Goal: Information Seeking & Learning: Check status

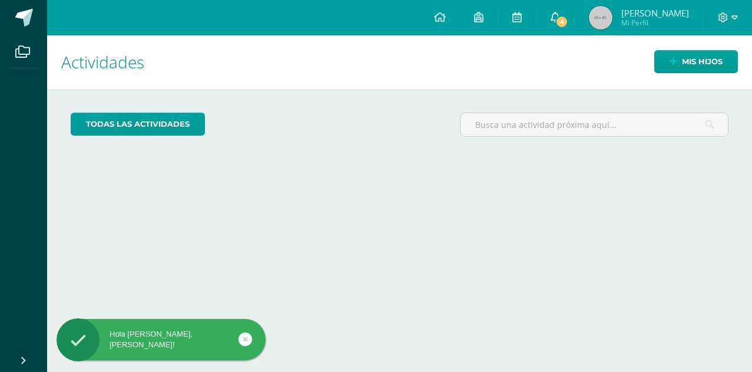
click at [555, 14] on icon at bounding box center [555, 17] width 9 height 11
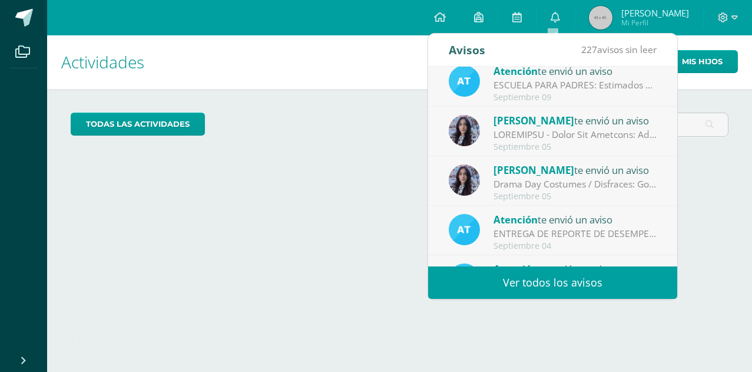
scroll to position [196, 0]
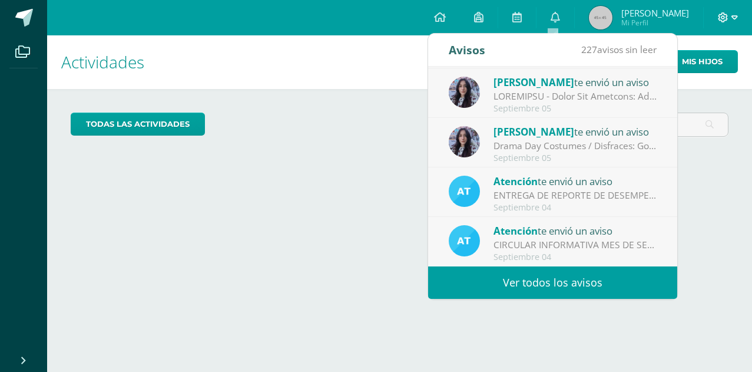
click at [720, 20] on icon at bounding box center [724, 17] width 10 height 10
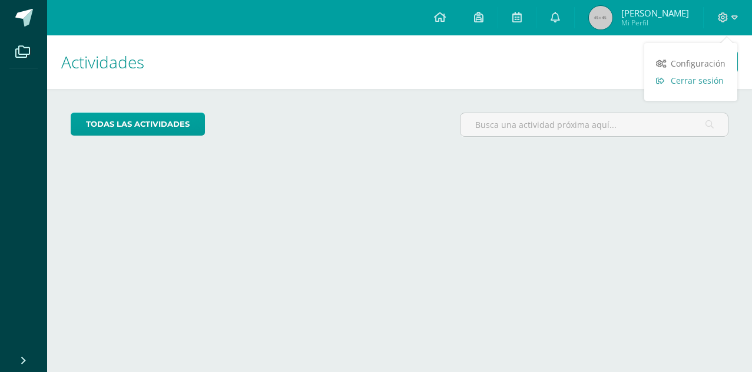
click at [713, 78] on span "Cerrar sesión" at bounding box center [697, 80] width 53 height 11
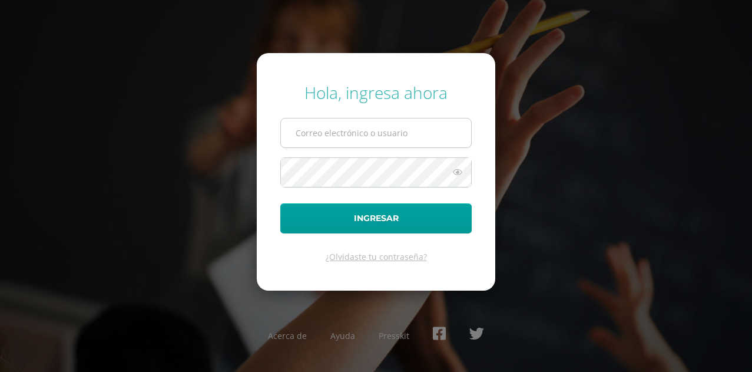
type input "[EMAIL_ADDRESS][DOMAIN_NAME]"
click at [314, 135] on input "[EMAIL_ADDRESS][DOMAIN_NAME]" at bounding box center [376, 132] width 190 height 29
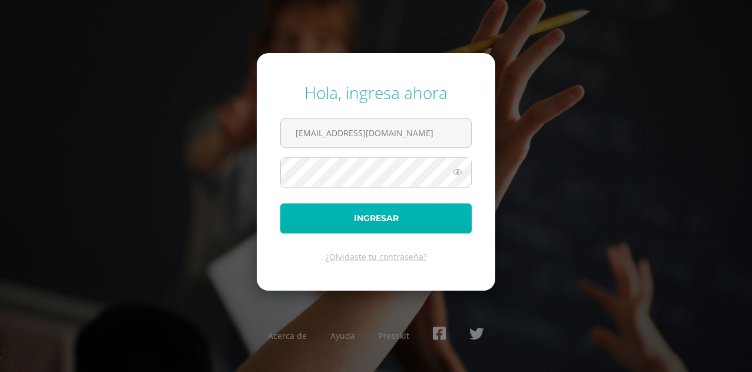
click at [397, 213] on button "Ingresar" at bounding box center [375, 218] width 191 height 30
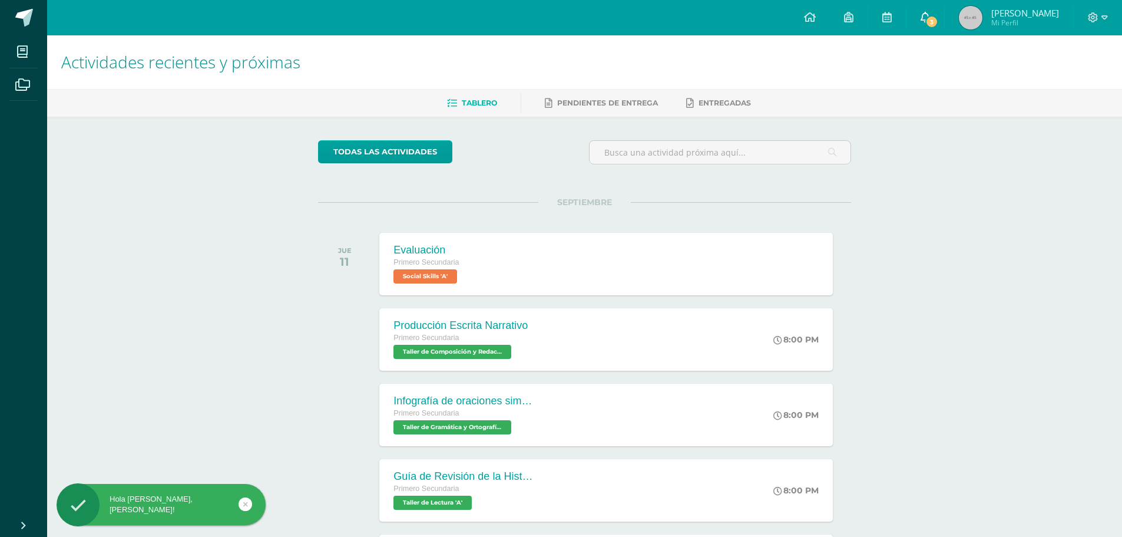
click at [752, 14] on link "3" at bounding box center [925, 17] width 38 height 35
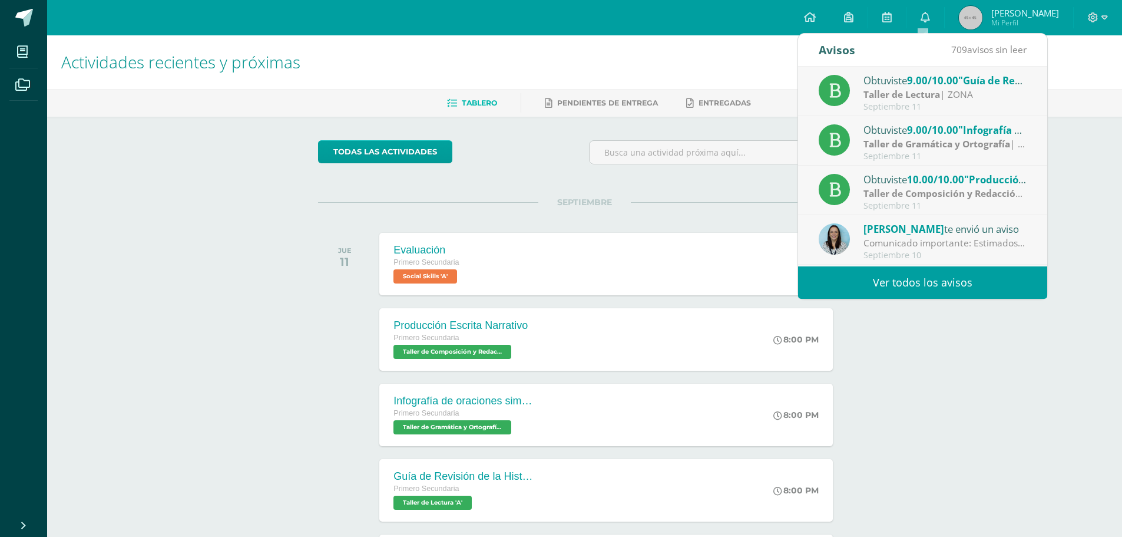
click at [577, 163] on div "todas las Actividades" at bounding box center [584, 157] width 542 height 34
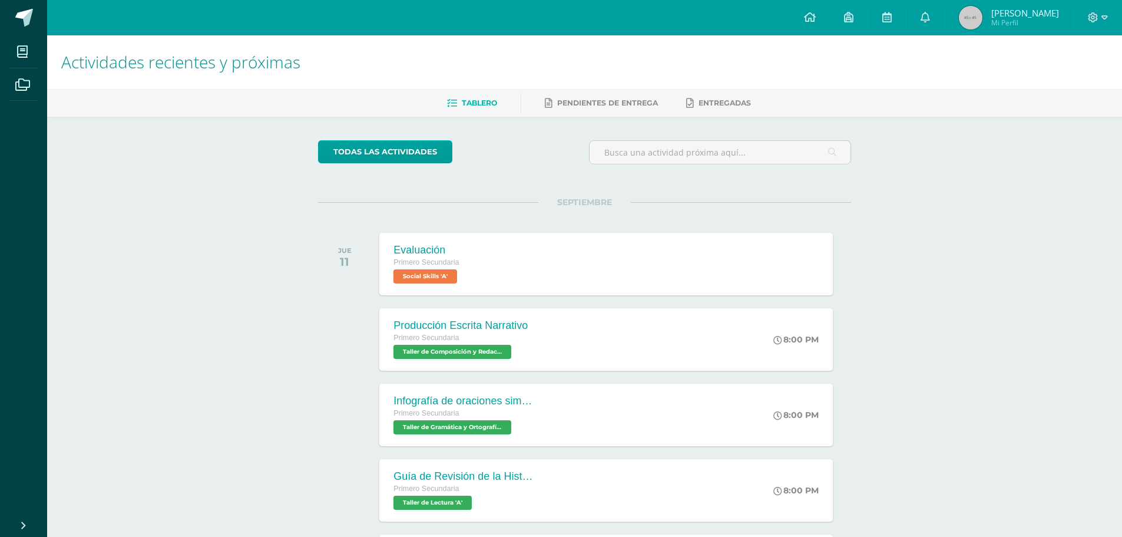
click at [752, 9] on span "Pablo André Sebastian" at bounding box center [1025, 13] width 68 height 12
click at [752, 21] on span "Mi Perfil" at bounding box center [1025, 23] width 68 height 10
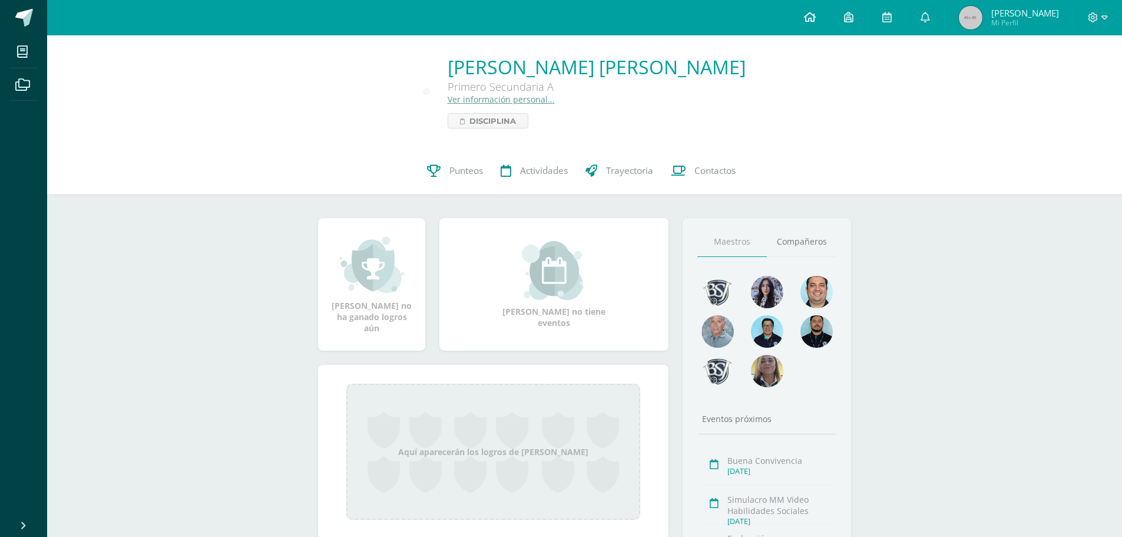
click at [810, 22] on icon at bounding box center [810, 17] width 12 height 11
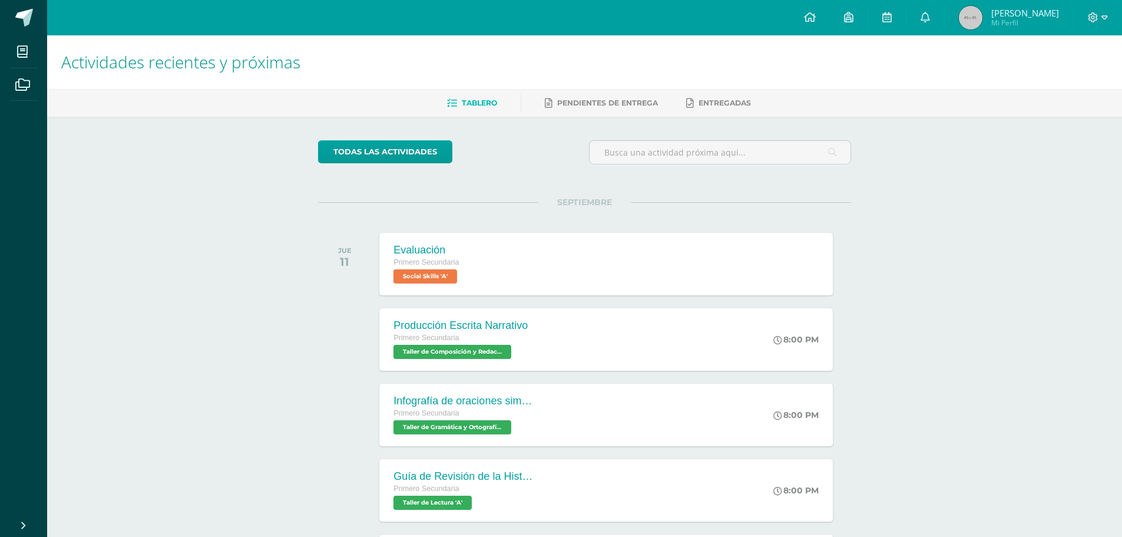
click at [1031, 22] on span "Mi Perfil" at bounding box center [1025, 23] width 68 height 10
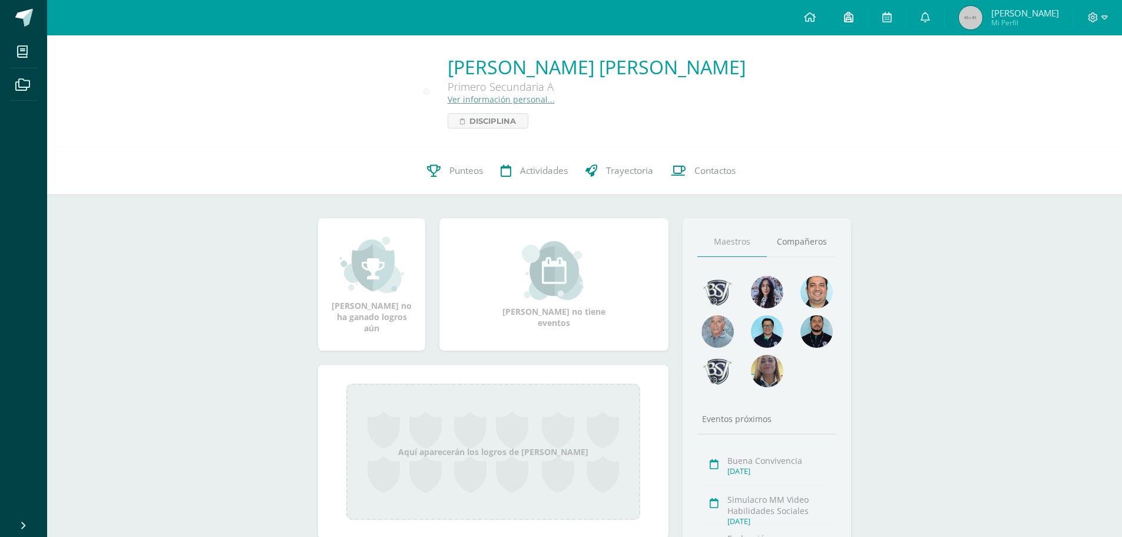
click at [844, 15] on icon at bounding box center [848, 17] width 9 height 11
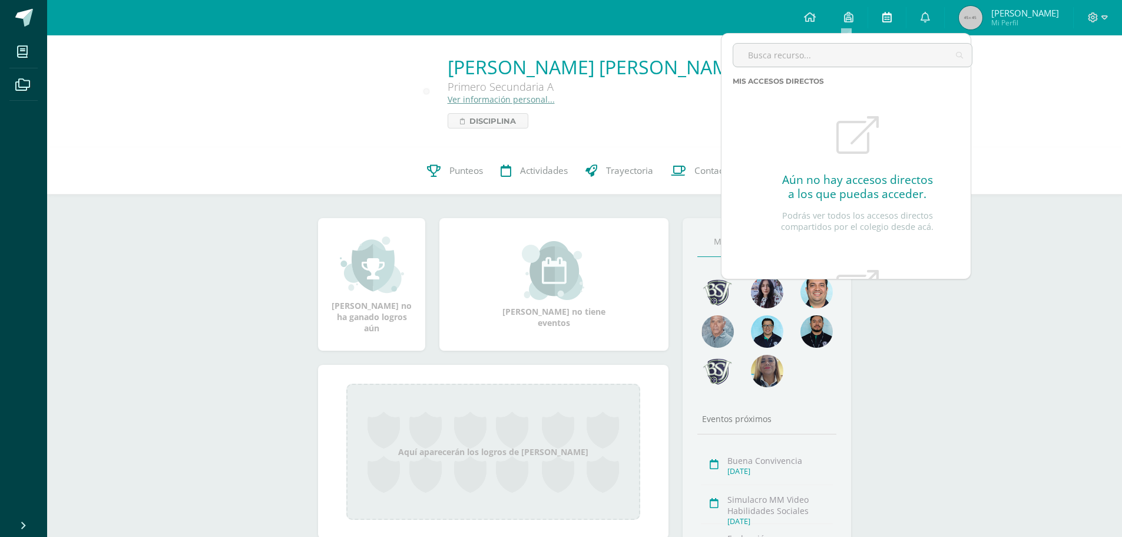
click at [883, 21] on icon at bounding box center [886, 17] width 9 height 11
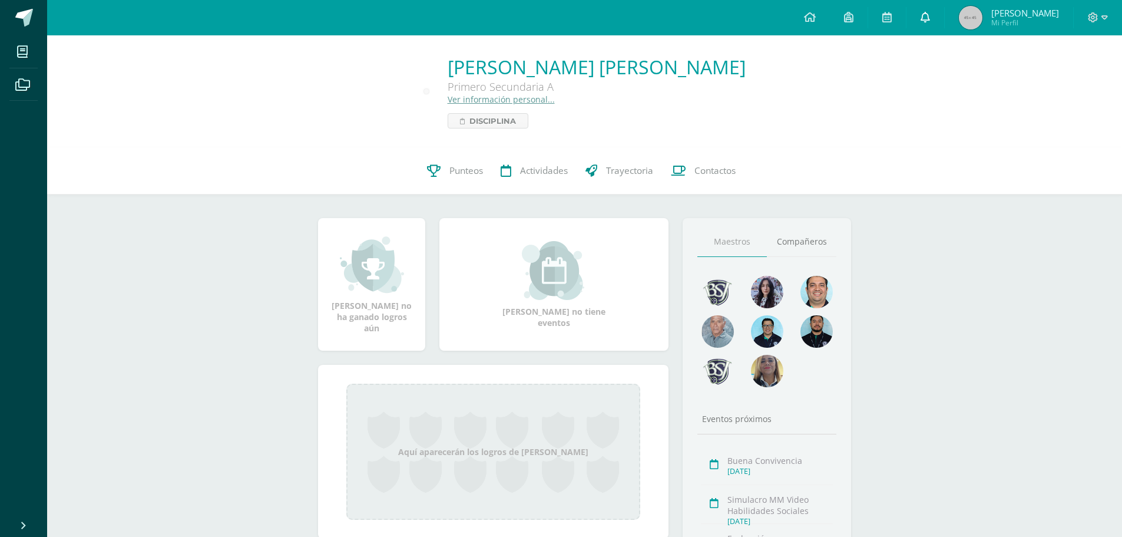
click at [921, 21] on icon at bounding box center [925, 17] width 9 height 11
click at [1000, 22] on span "Mi Perfil" at bounding box center [1025, 23] width 68 height 10
click at [1097, 21] on icon at bounding box center [1093, 17] width 11 height 11
click at [455, 174] on span "Punteos" at bounding box center [466, 170] width 34 height 12
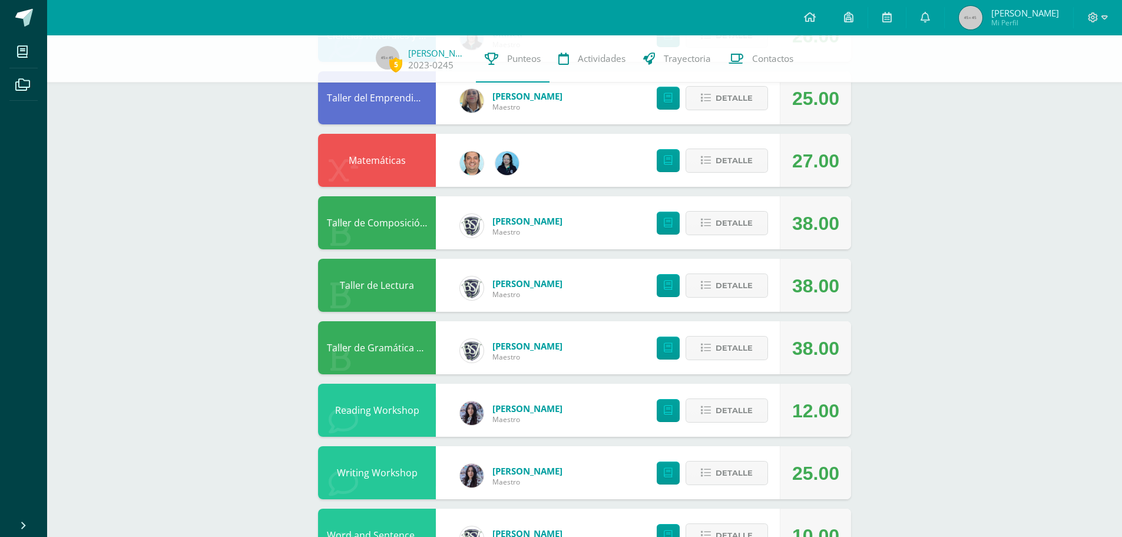
scroll to position [177, 0]
click at [729, 409] on span "Detalle" at bounding box center [734, 410] width 37 height 22
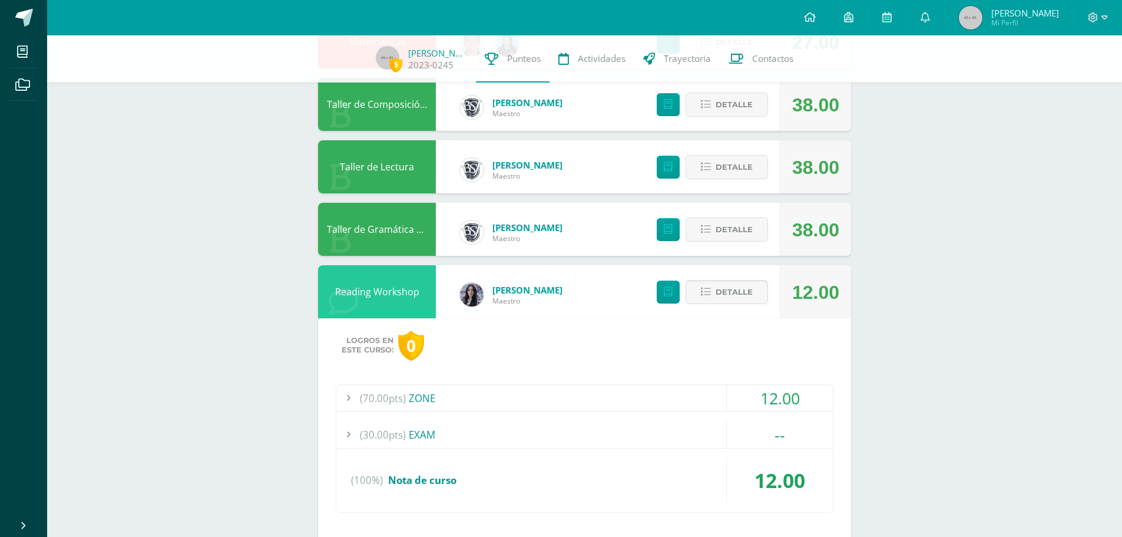
scroll to position [412, 0]
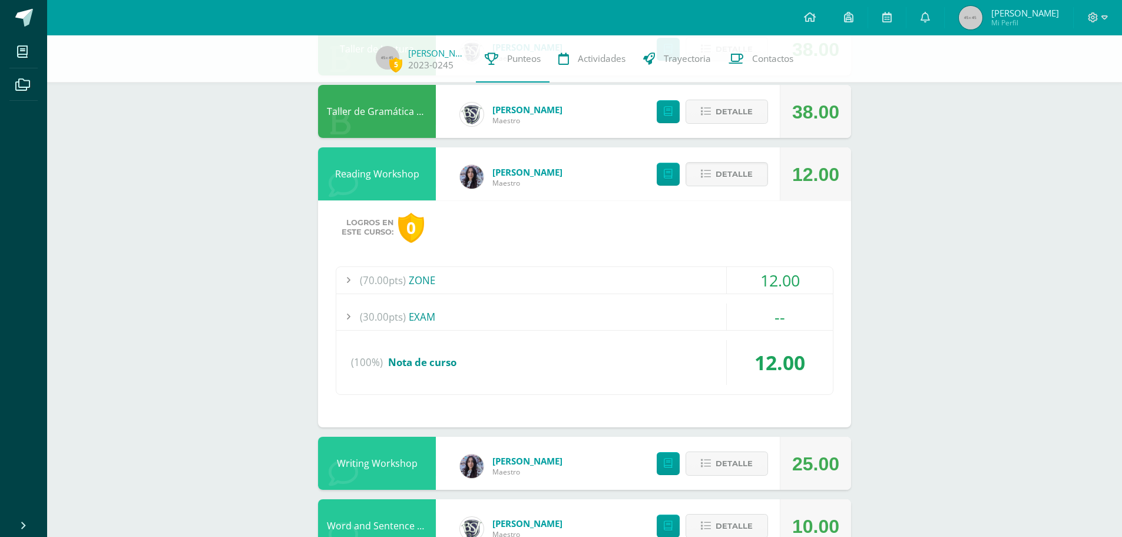
click at [345, 312] on div at bounding box center [348, 316] width 24 height 27
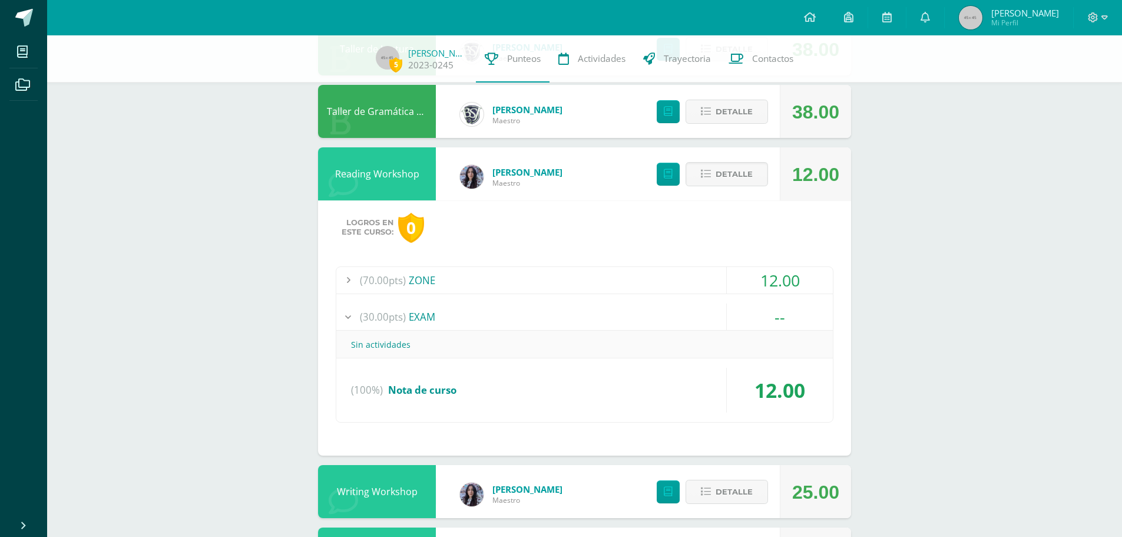
click at [345, 312] on div at bounding box center [348, 316] width 24 height 27
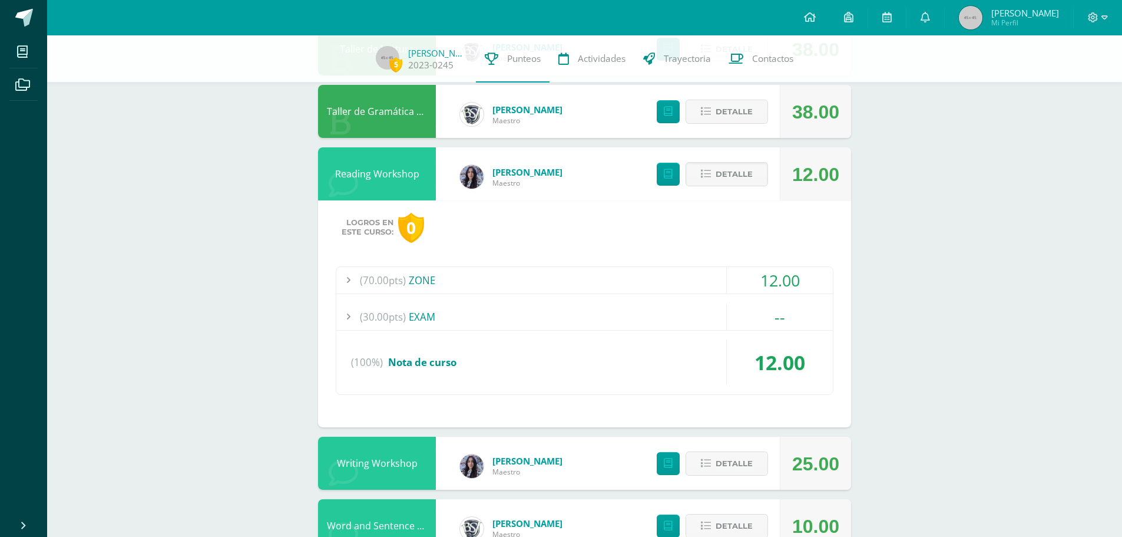
click at [349, 281] on div at bounding box center [348, 280] width 24 height 27
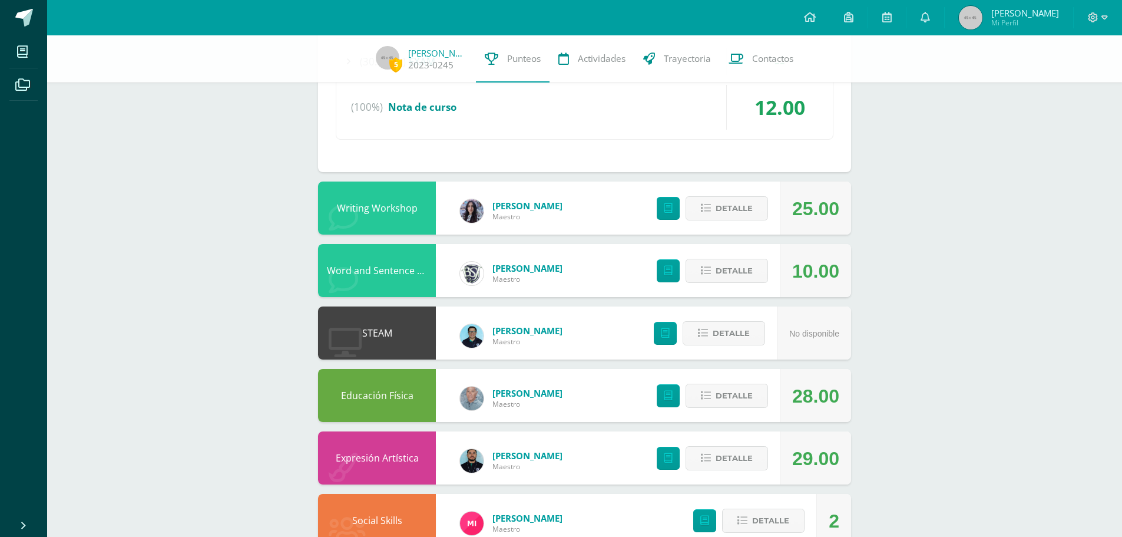
scroll to position [988, 0]
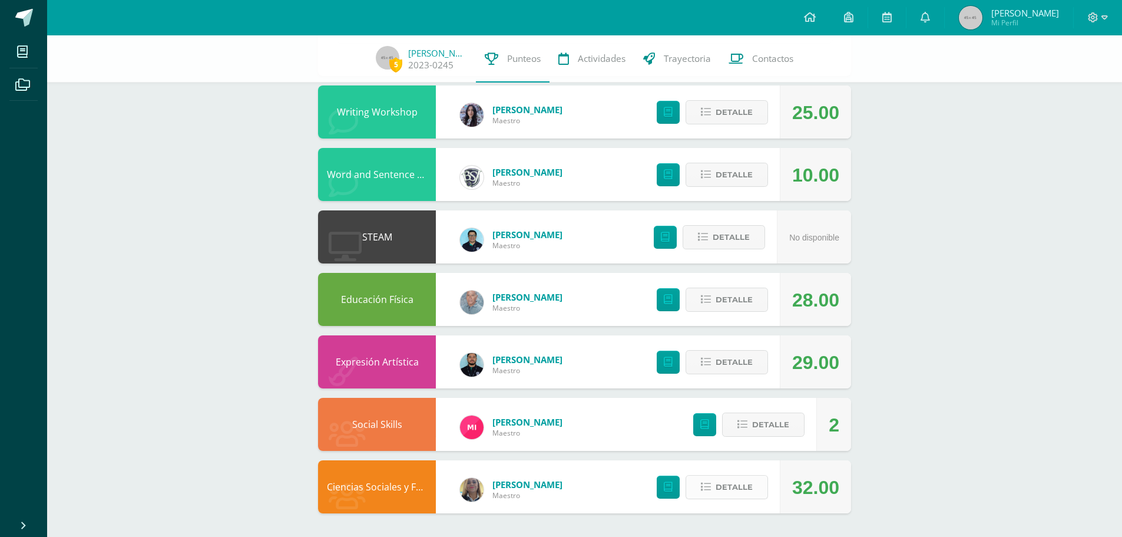
click at [715, 487] on button "Detalle" at bounding box center [727, 487] width 82 height 24
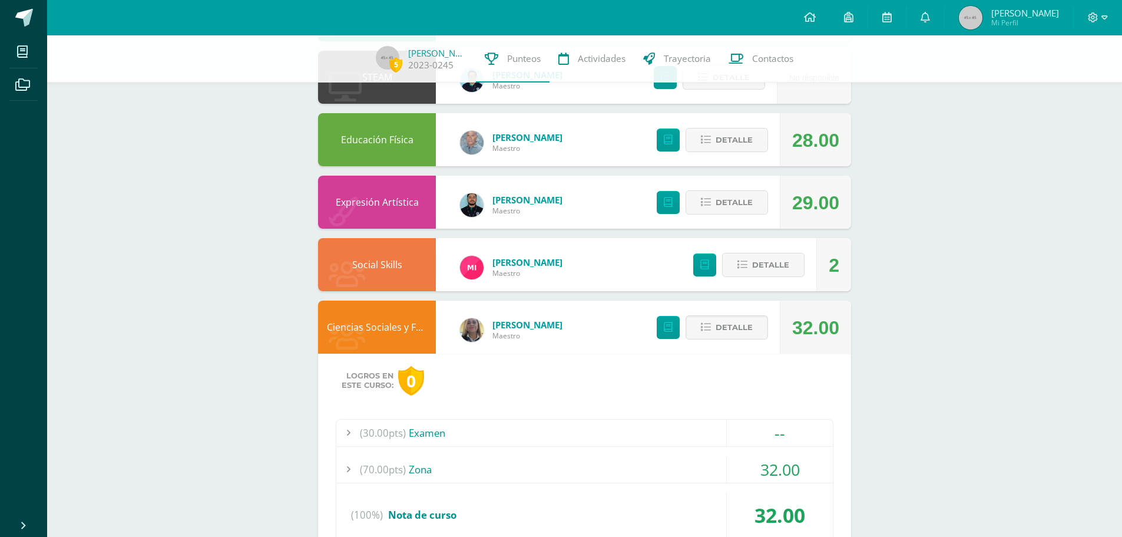
scroll to position [1215, 0]
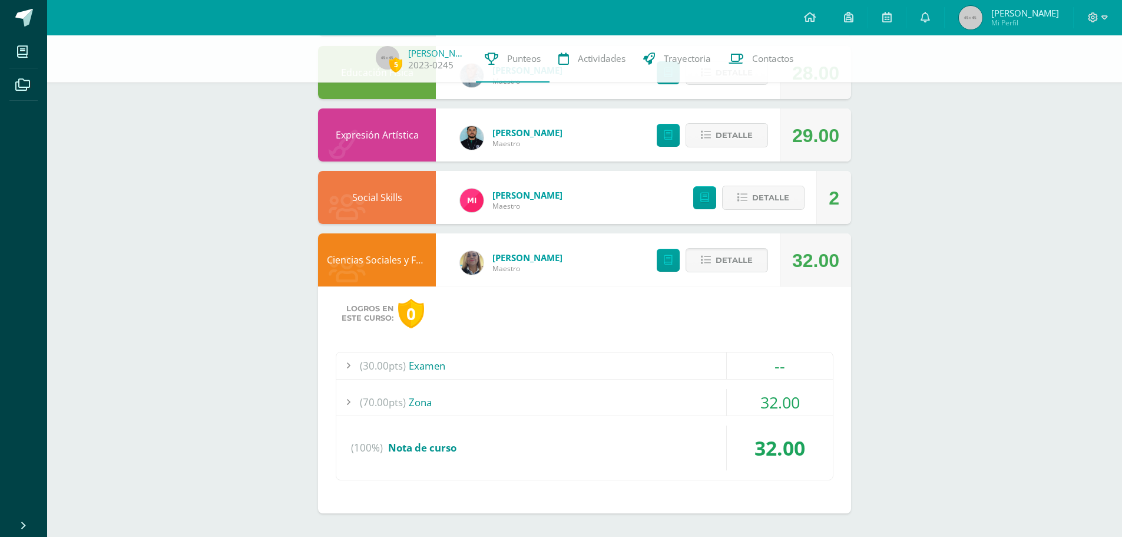
click at [466, 398] on div "(70.00pts) Zona" at bounding box center [584, 402] width 497 height 27
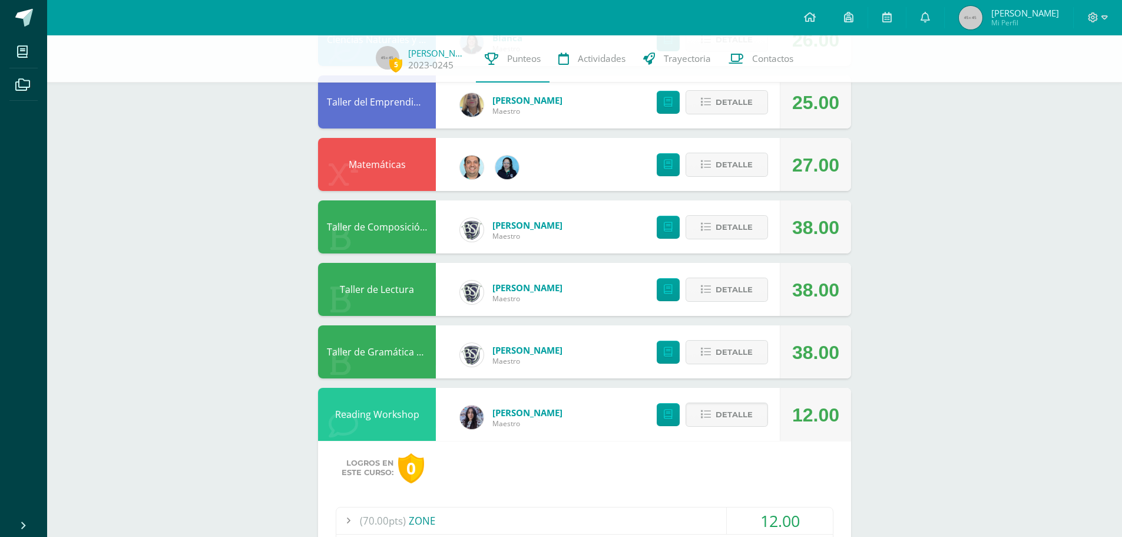
scroll to position [107, 0]
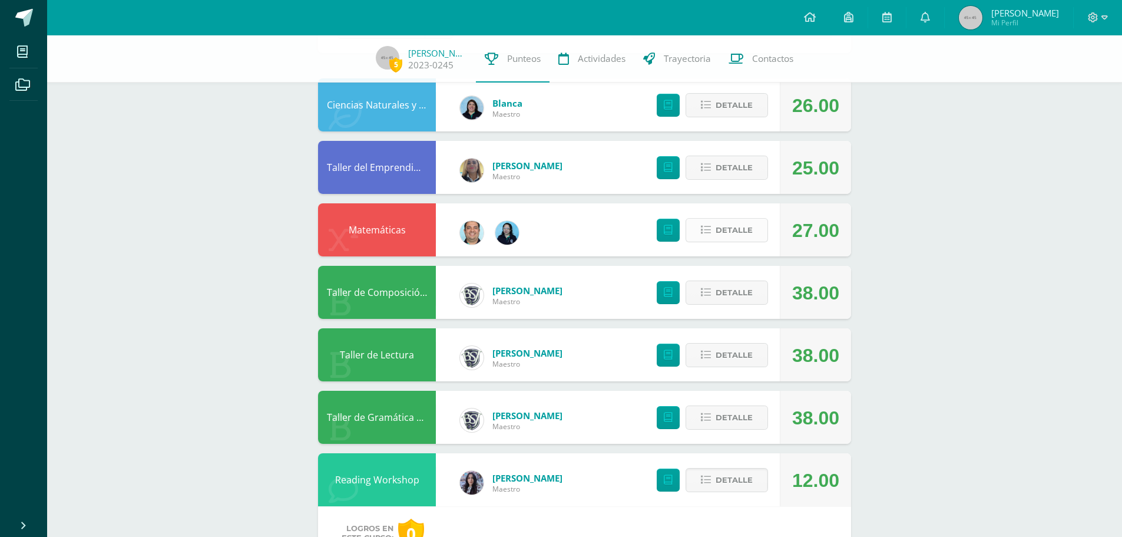
click at [691, 239] on button "Detalle" at bounding box center [727, 230] width 82 height 24
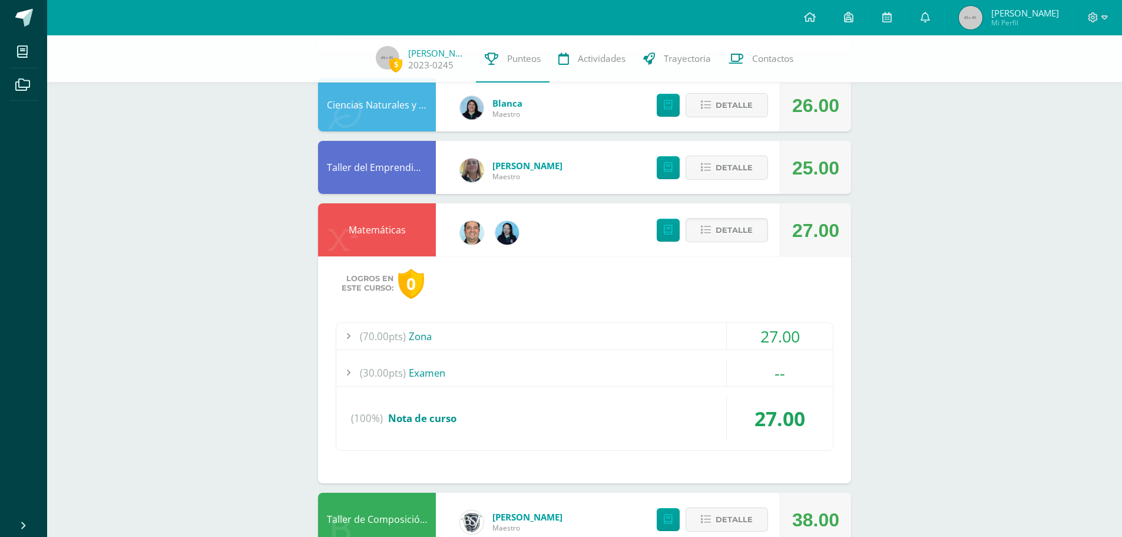
click at [428, 341] on div "(70.00pts) Zona" at bounding box center [584, 336] width 497 height 27
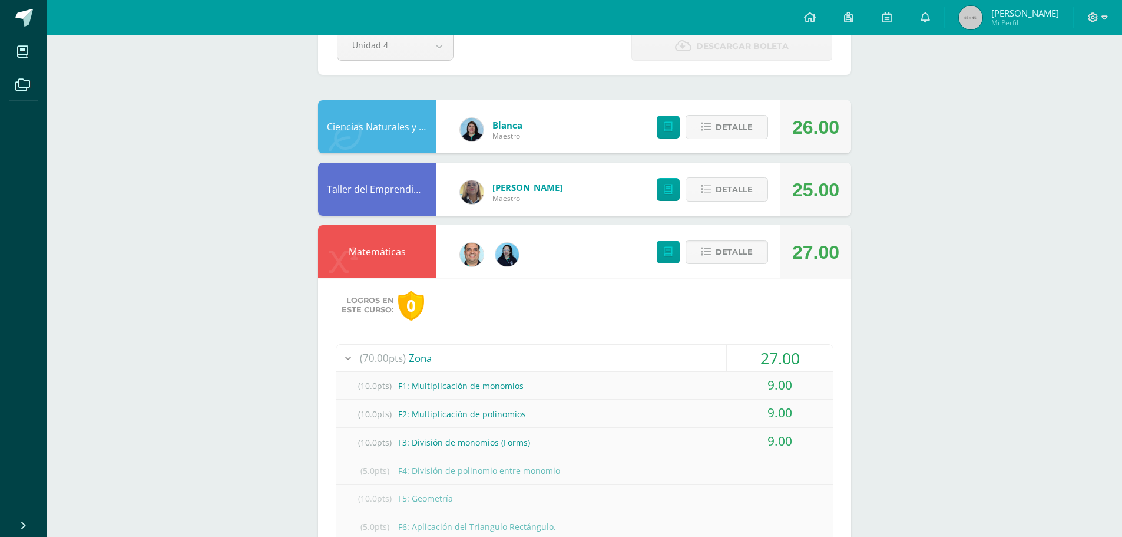
scroll to position [0, 0]
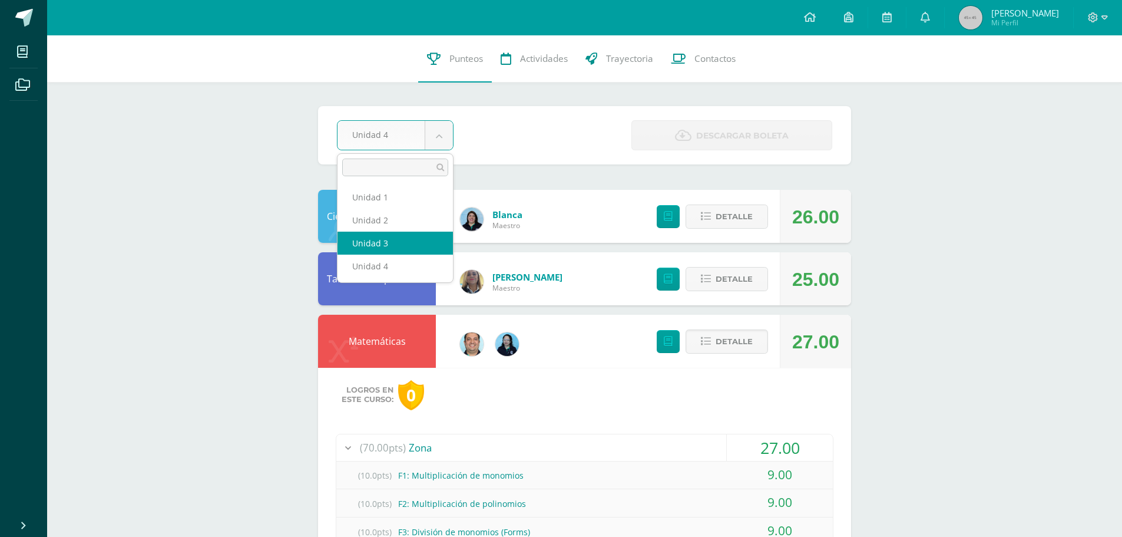
select select "Unidad 3"
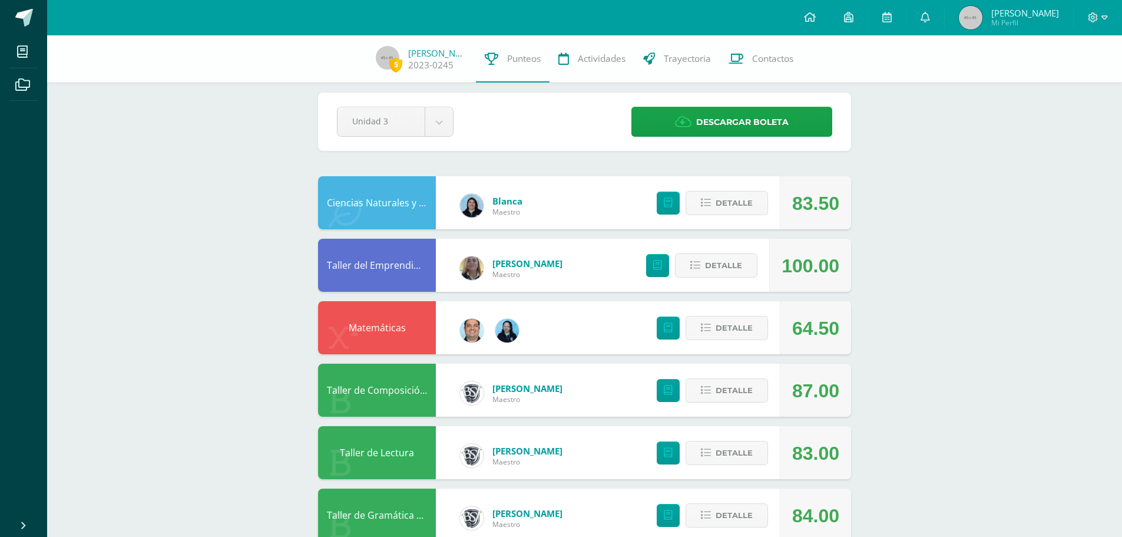
scroll to position [16, 0]
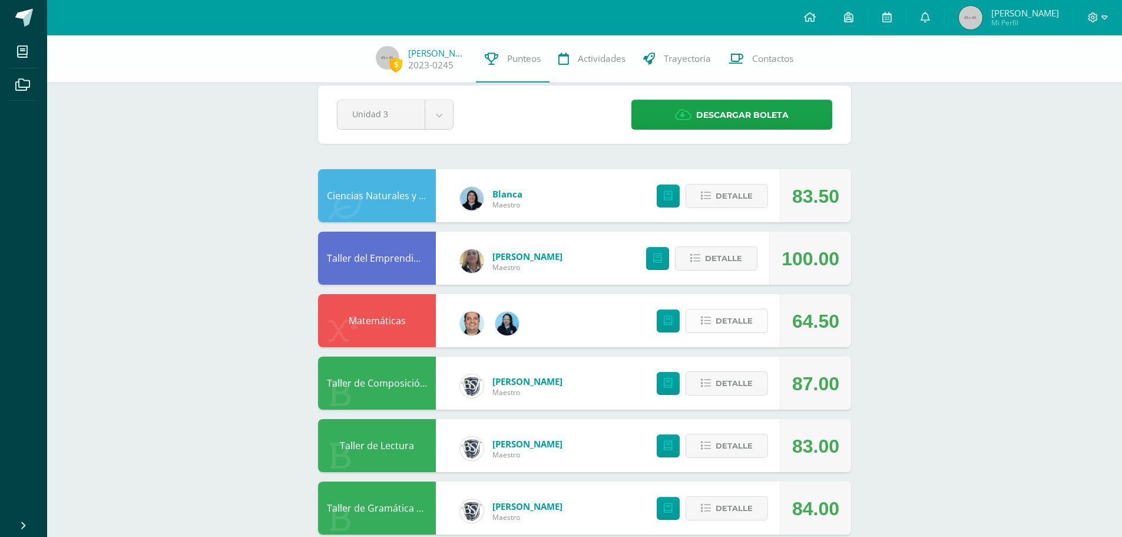
click at [699, 326] on button "Detalle" at bounding box center [727, 321] width 82 height 24
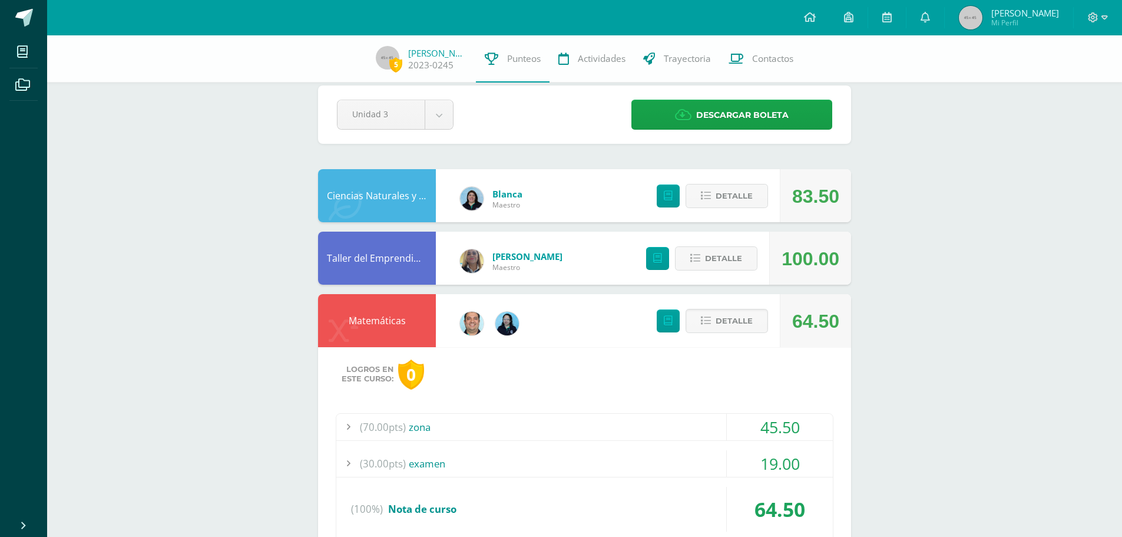
click at [453, 426] on div "(70.00pts) zona" at bounding box center [584, 426] width 497 height 27
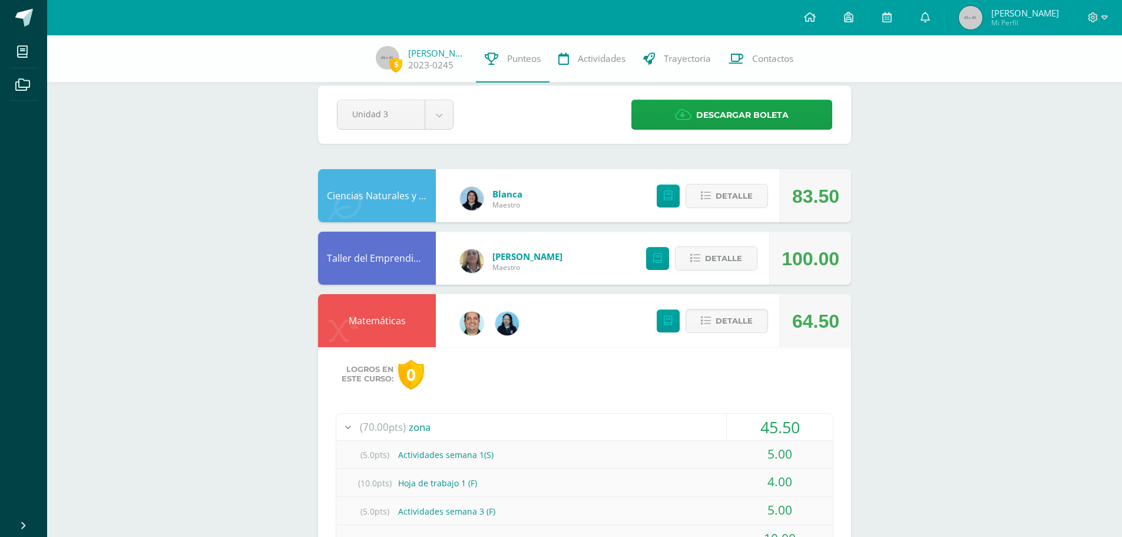
click at [453, 426] on div "(70.00pts) zona" at bounding box center [584, 426] width 497 height 27
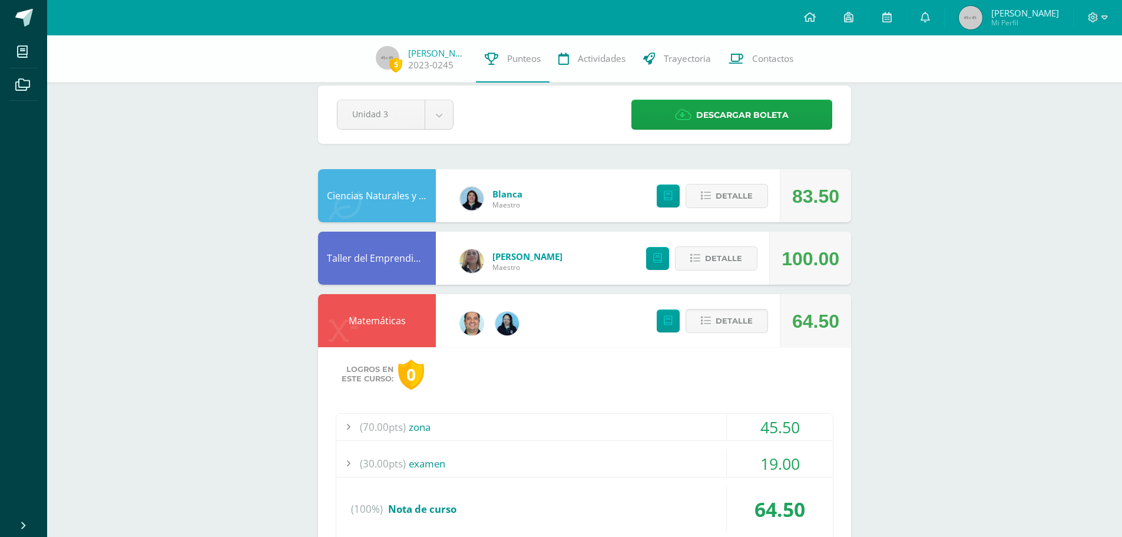
click at [461, 462] on div "(30.00pts) examen" at bounding box center [584, 463] width 497 height 27
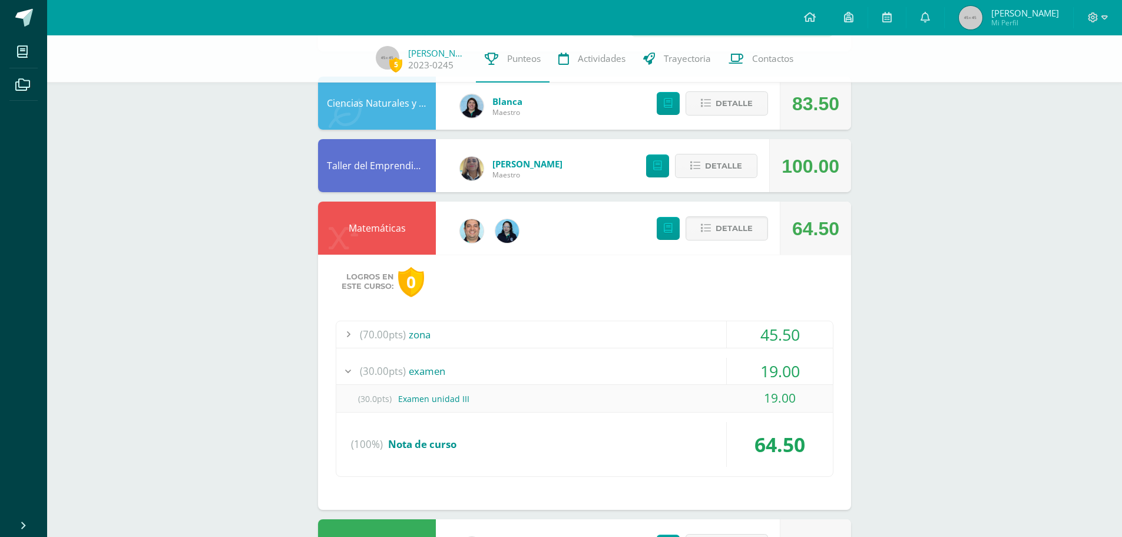
scroll to position [134, 0]
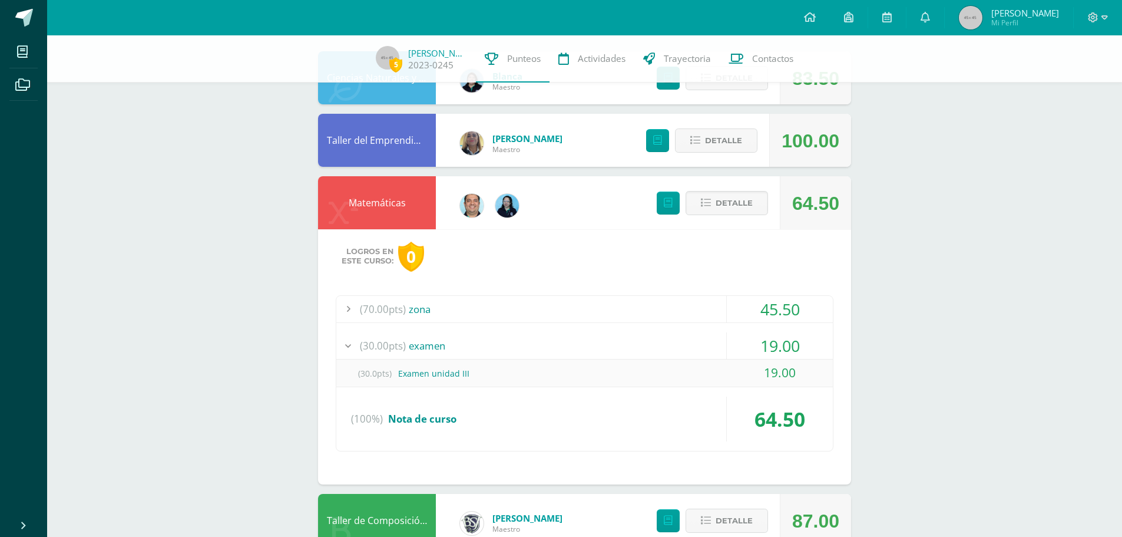
click at [500, 311] on div "(70.00pts) zona" at bounding box center [584, 309] width 497 height 27
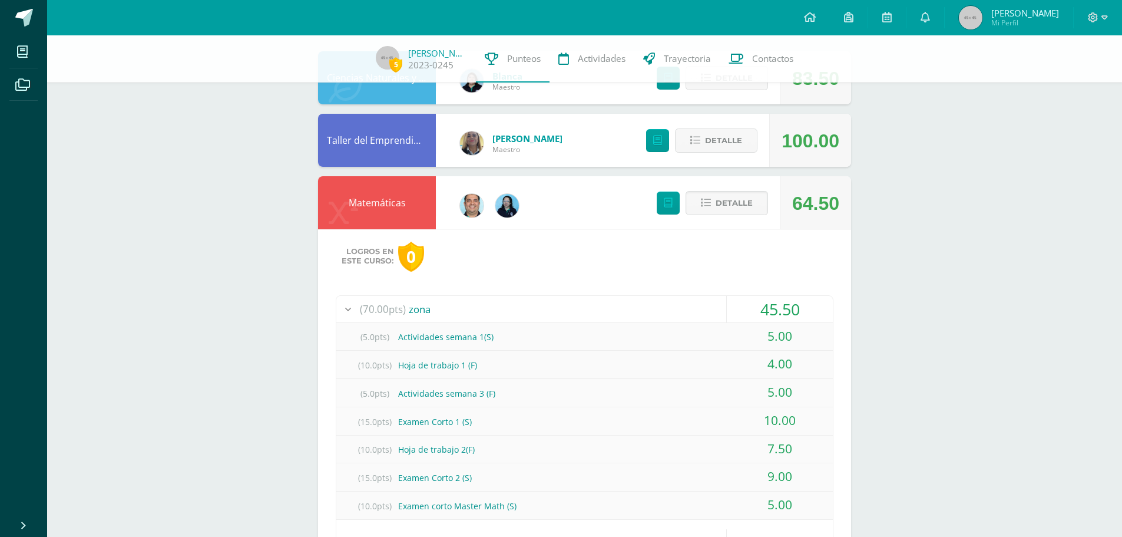
click at [523, 315] on div "(70.00pts) zona" at bounding box center [584, 309] width 497 height 27
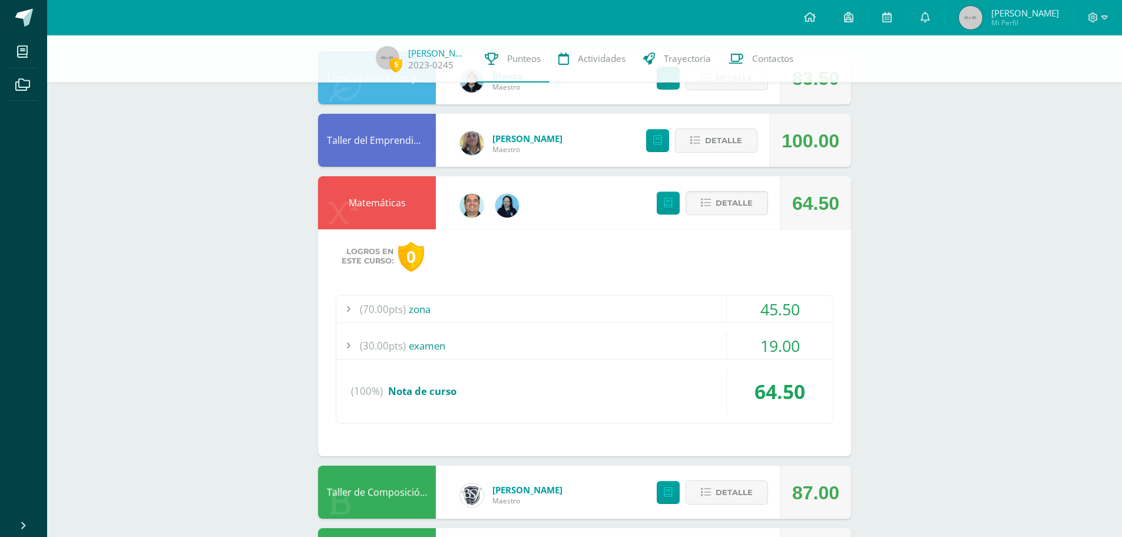
click at [528, 353] on div "(30.00pts) examen" at bounding box center [584, 345] width 497 height 27
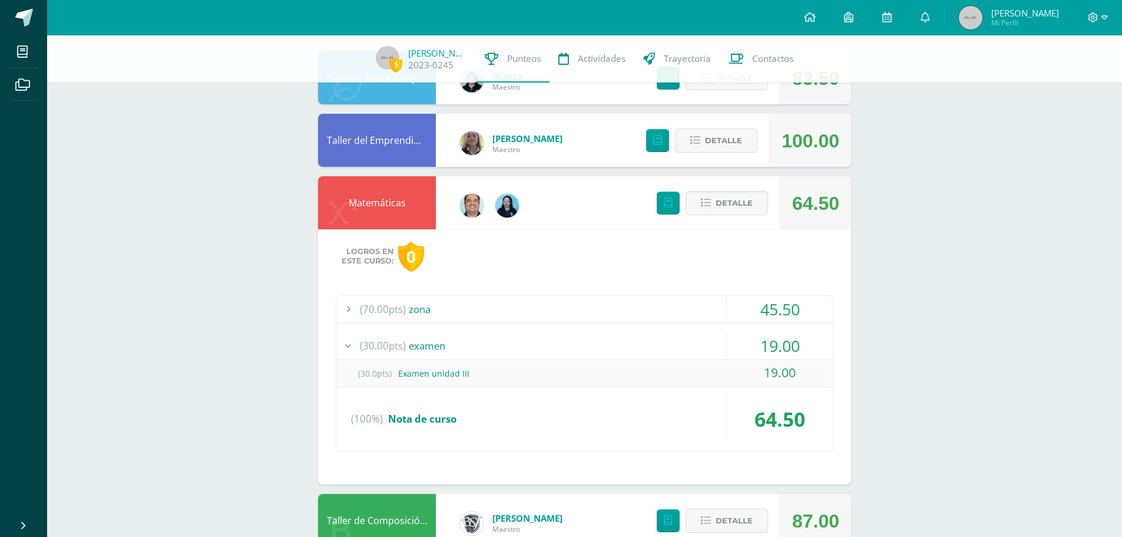
click at [528, 353] on div "(30.00pts) examen" at bounding box center [584, 345] width 497 height 27
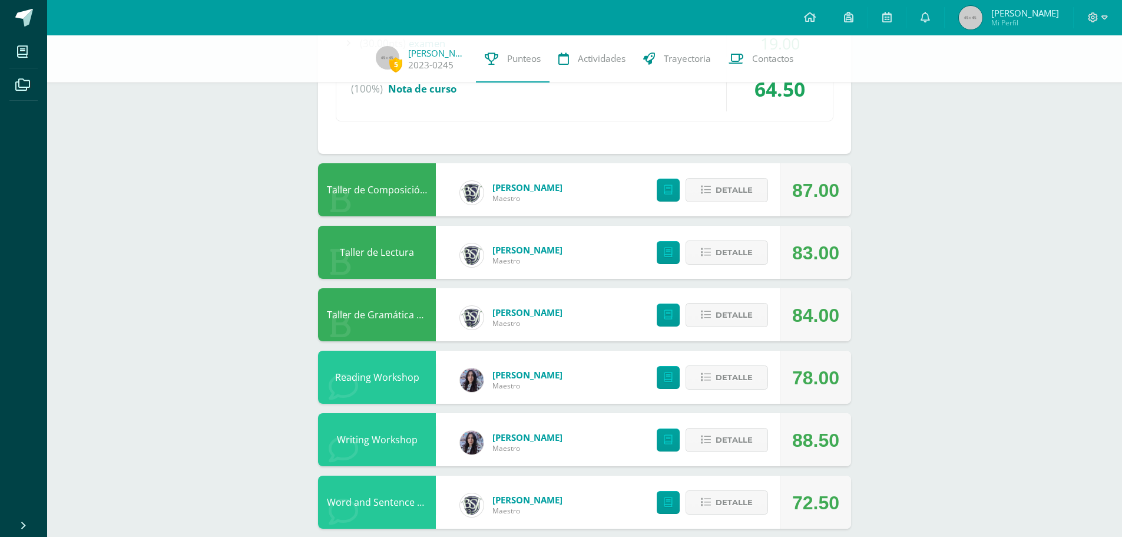
scroll to position [546, 0]
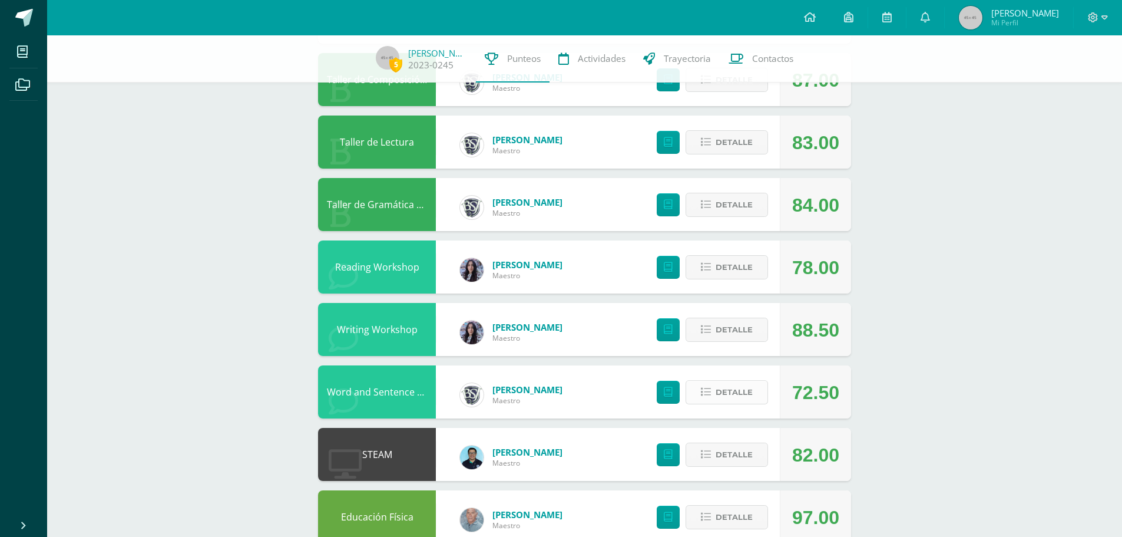
click at [702, 391] on icon at bounding box center [706, 392] width 10 height 10
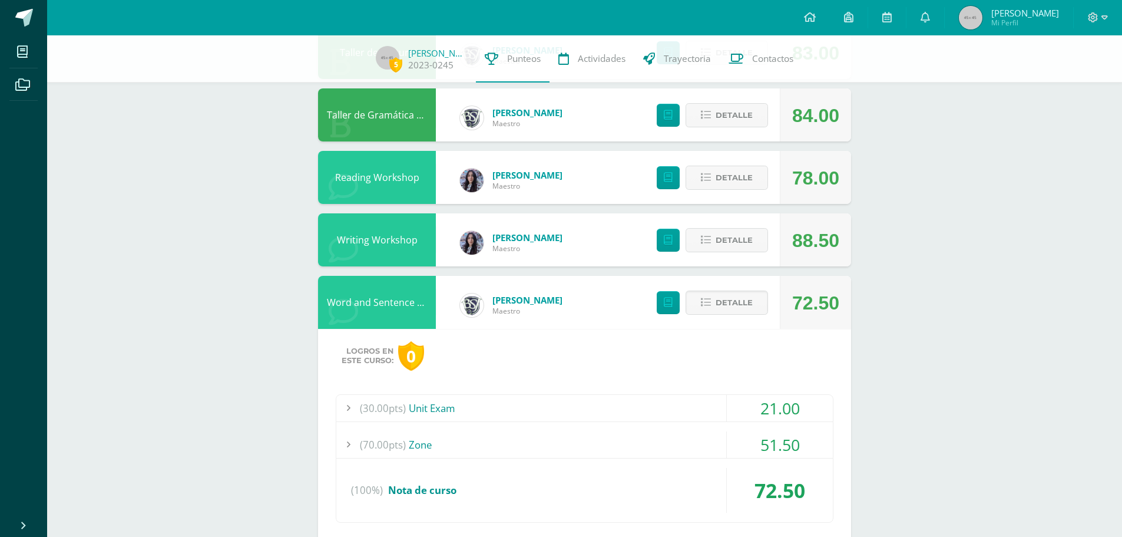
scroll to position [519, 0]
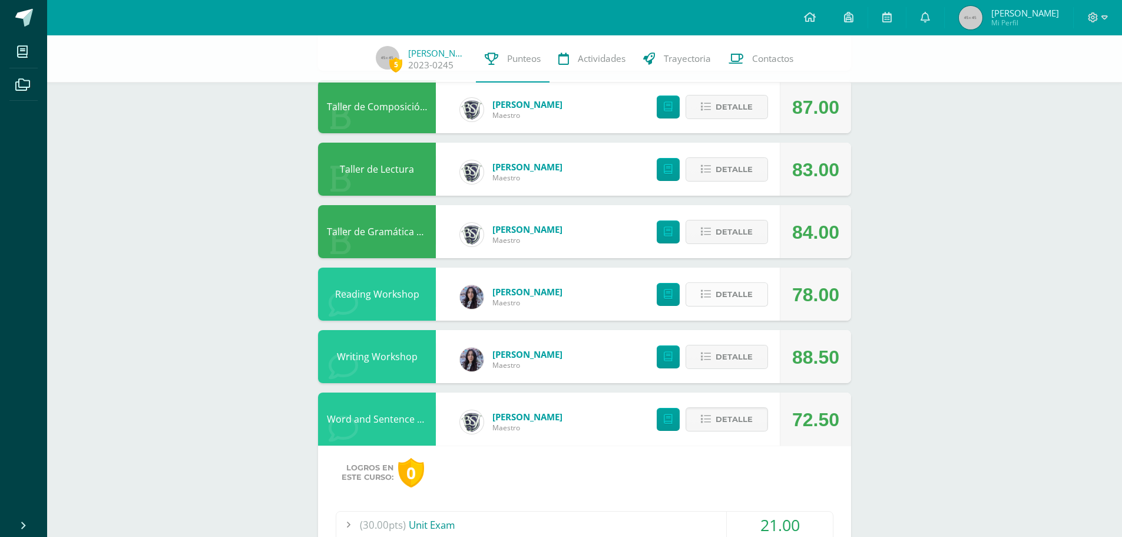
click at [696, 302] on button "Detalle" at bounding box center [727, 294] width 82 height 24
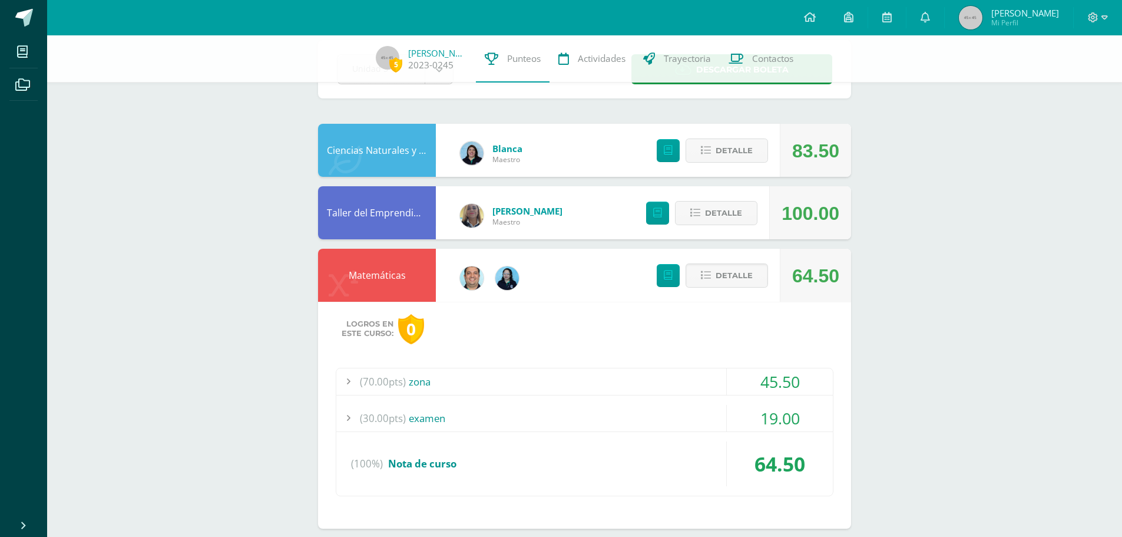
scroll to position [0, 0]
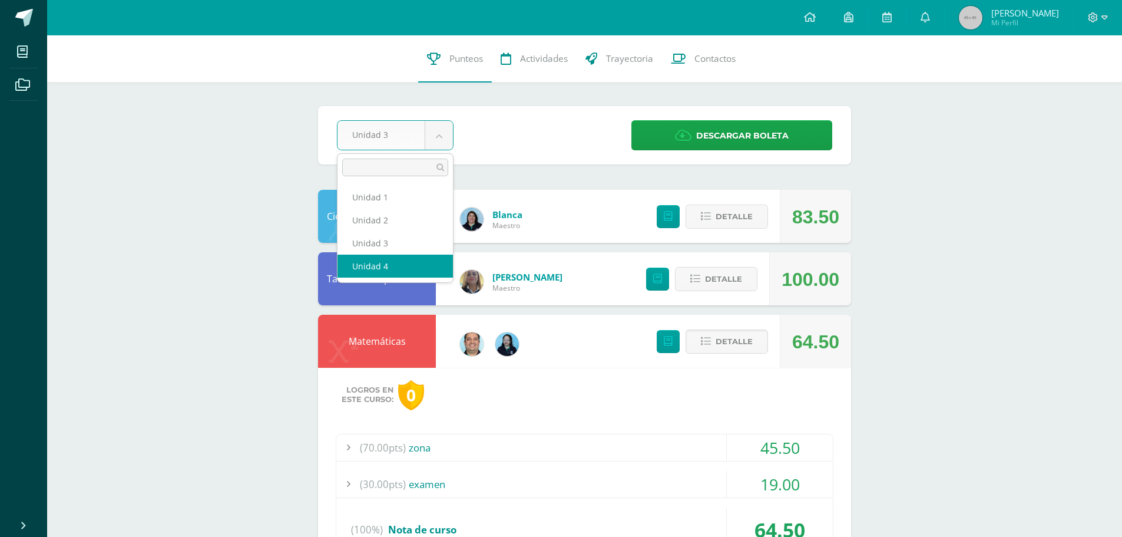
select select "Unidad 4"
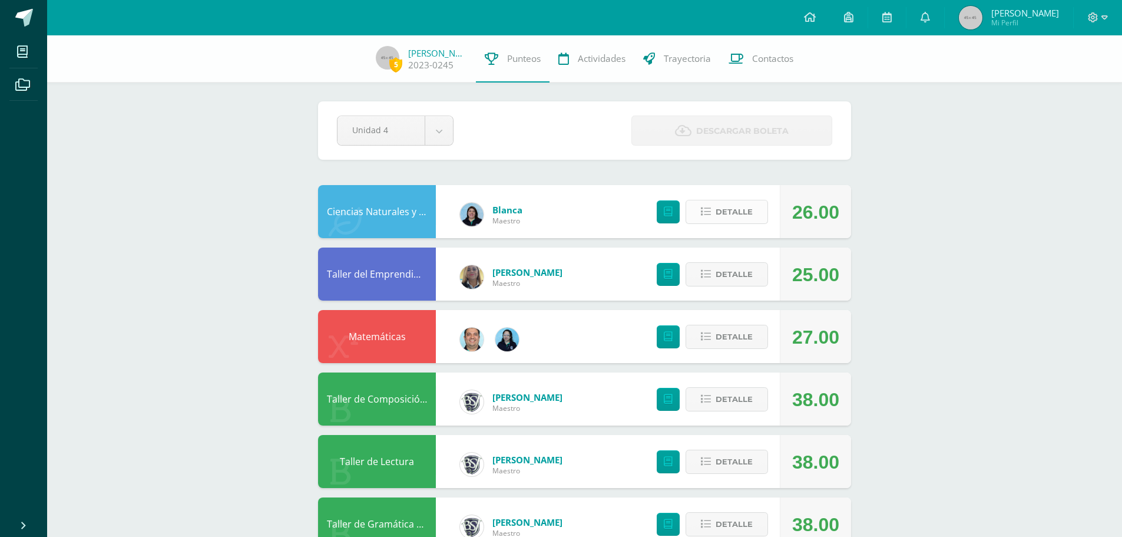
click at [735, 217] on span "Detalle" at bounding box center [734, 212] width 37 height 22
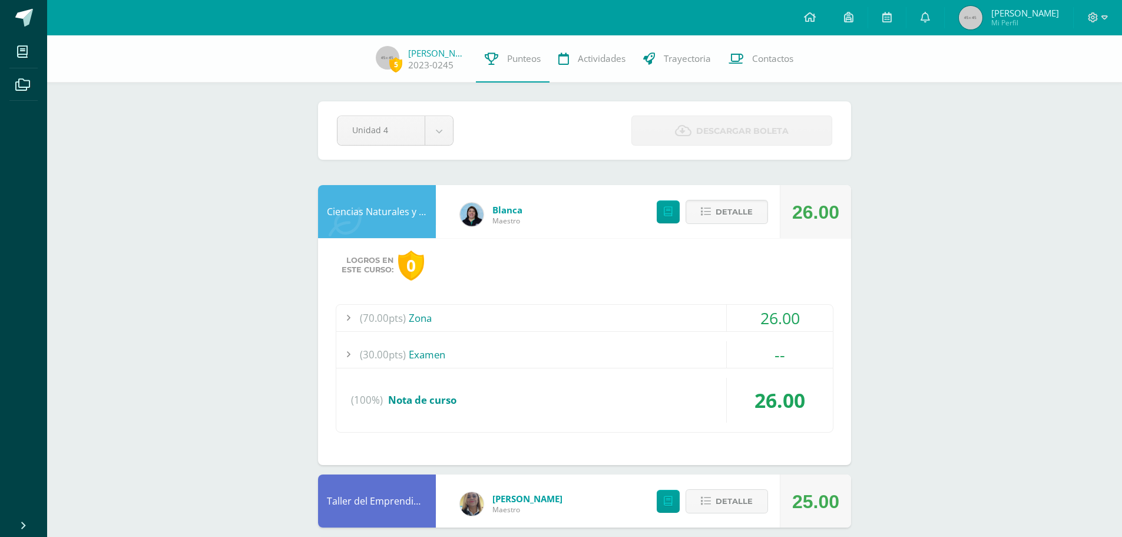
click at [492, 316] on div "(70.00pts) Zona" at bounding box center [584, 318] width 497 height 27
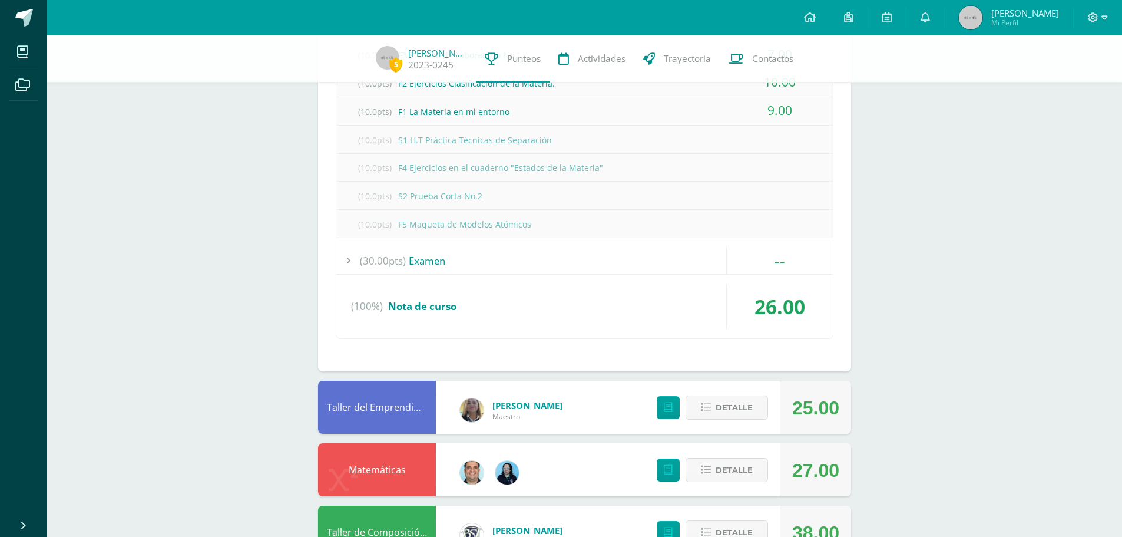
scroll to position [353, 0]
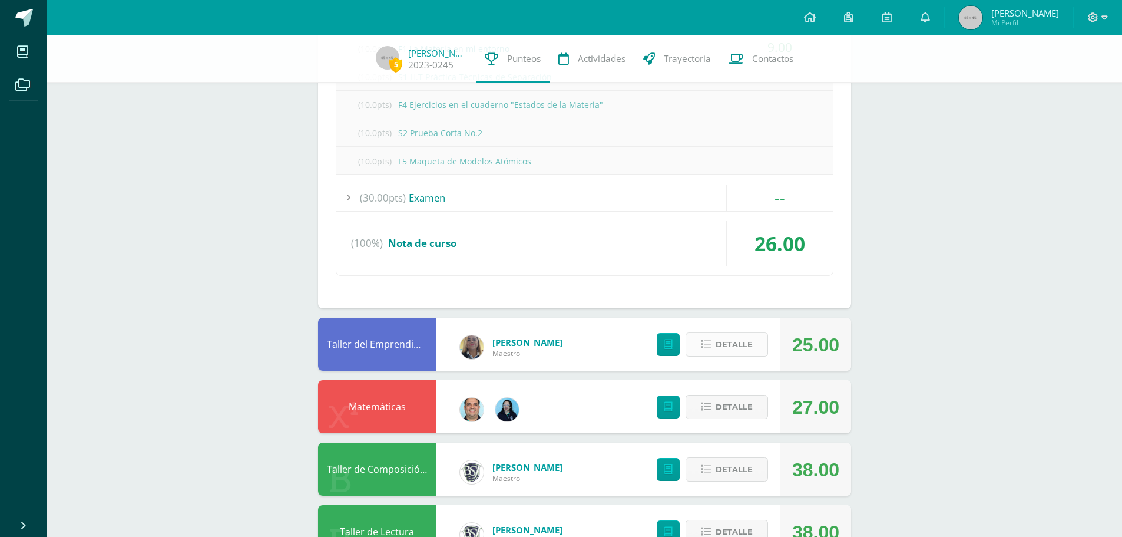
click at [741, 337] on span "Detalle" at bounding box center [734, 344] width 37 height 22
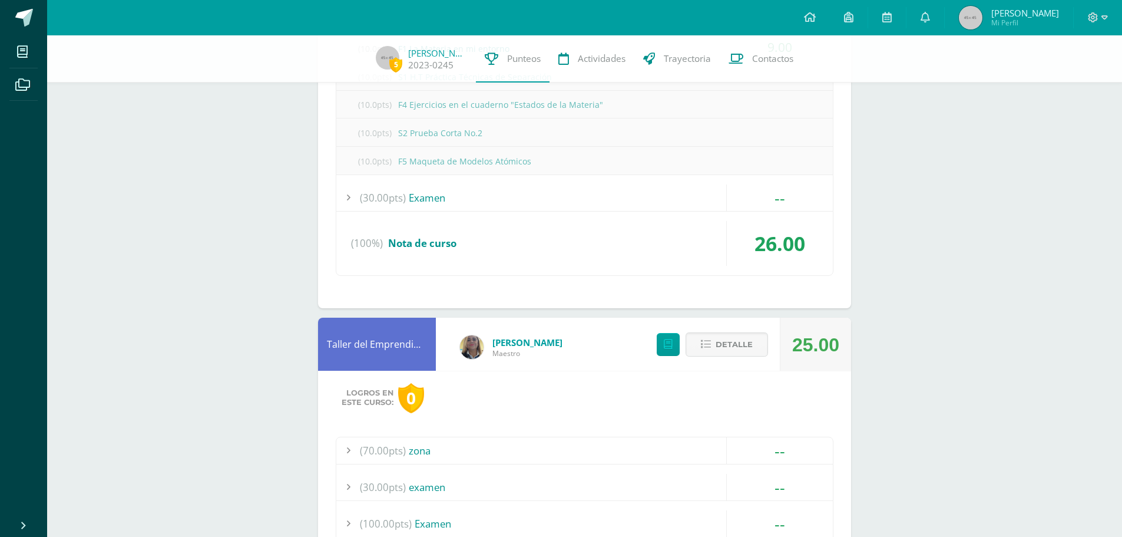
click at [547, 444] on div "(70.00pts) zona" at bounding box center [584, 450] width 497 height 27
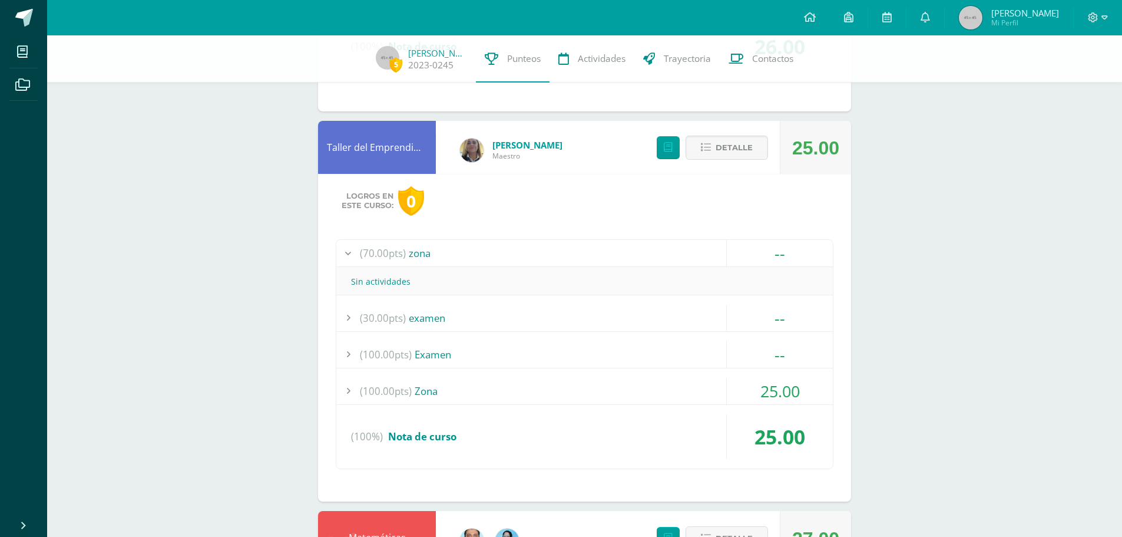
scroll to position [353, 0]
click at [584, 388] on div "(100.00pts) Zona" at bounding box center [584, 391] width 497 height 27
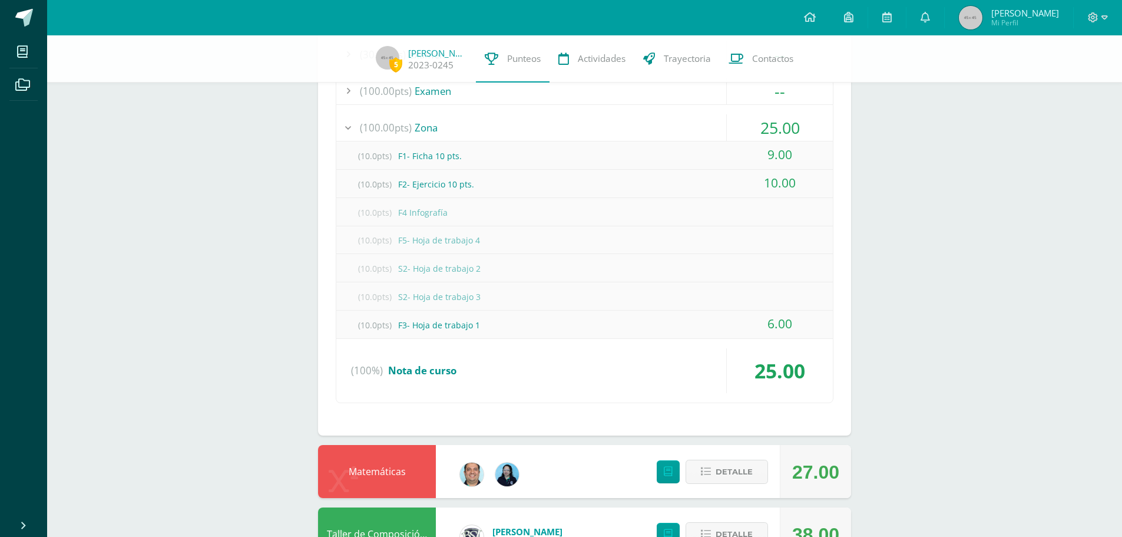
scroll to position [824, 0]
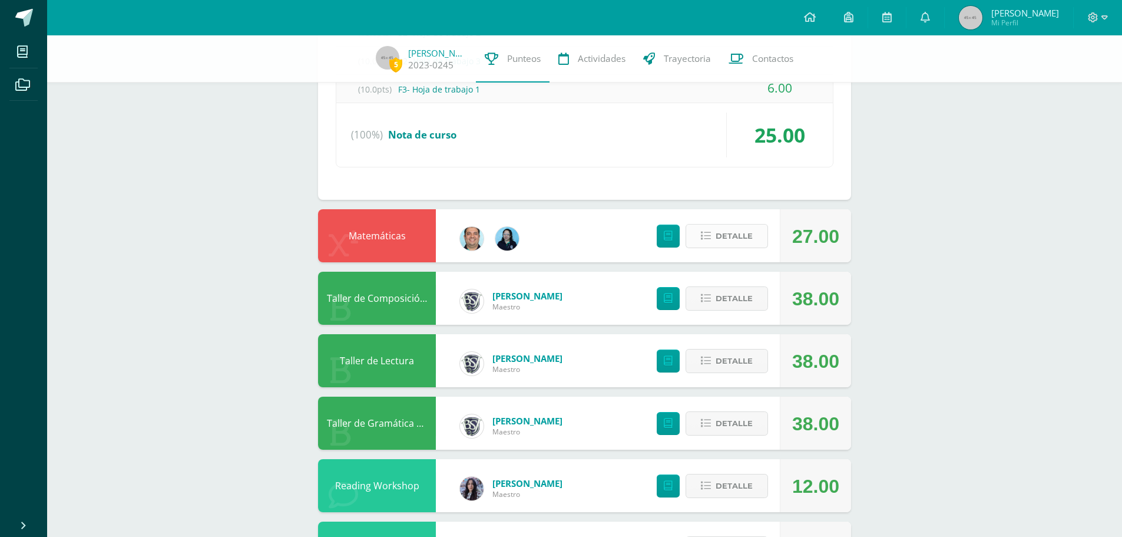
click at [717, 244] on span "Detalle" at bounding box center [734, 236] width 37 height 22
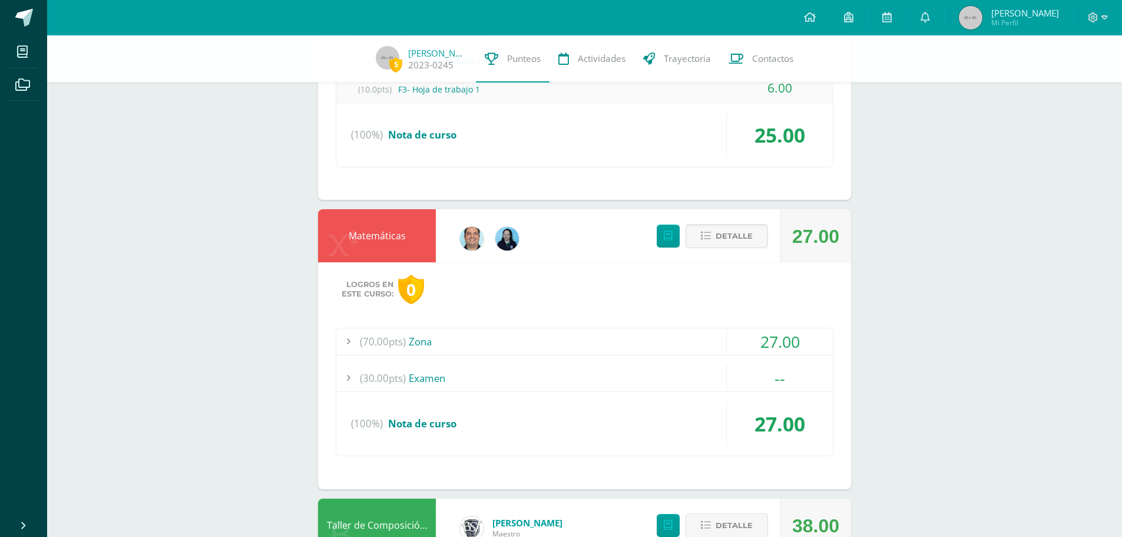
click at [643, 356] on div "(70.00pts) Zona 27.00 (10.0pts) F1: Multiplicación de monomios 9.00 (10.0pts) (…" at bounding box center [585, 391] width 498 height 128
click at [642, 343] on div "(70.00pts) Zona" at bounding box center [584, 341] width 497 height 27
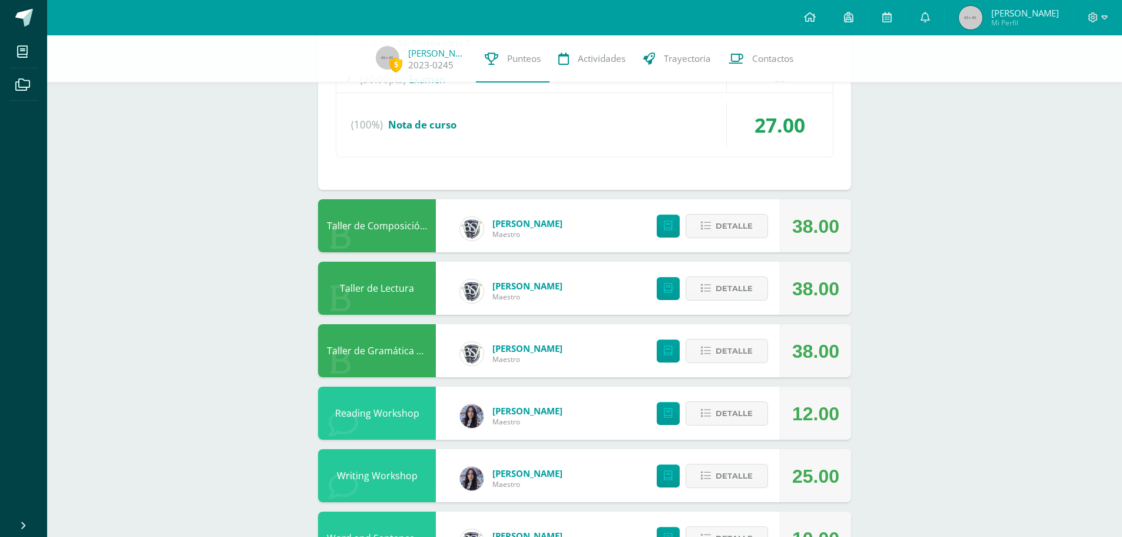
scroll to position [1236, 0]
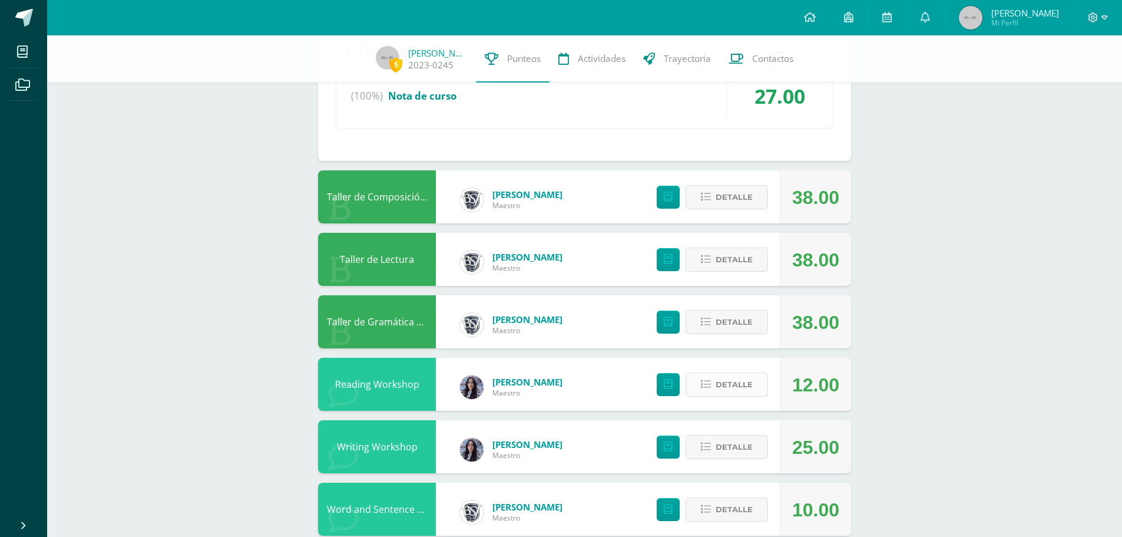
click at [717, 374] on span "Detalle" at bounding box center [734, 384] width 37 height 22
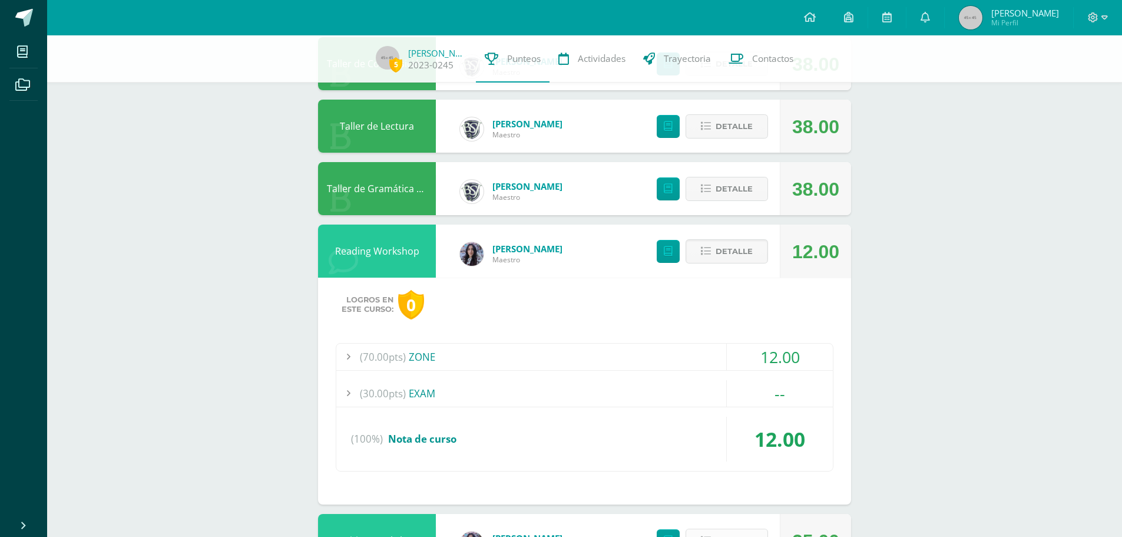
scroll to position [1531, 0]
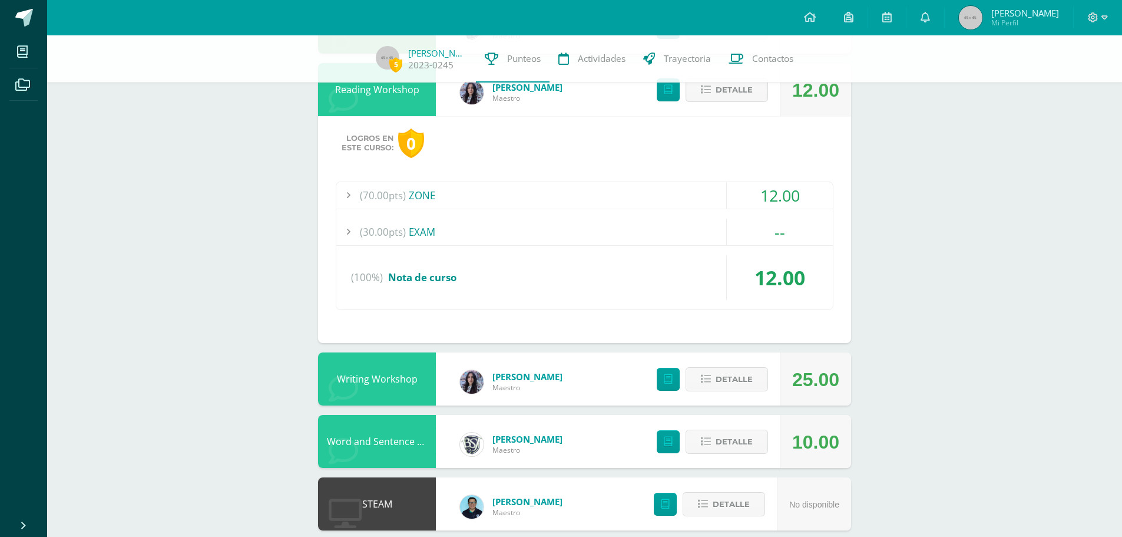
click at [683, 232] on div "(30.00pts) EXAM" at bounding box center [584, 232] width 497 height 27
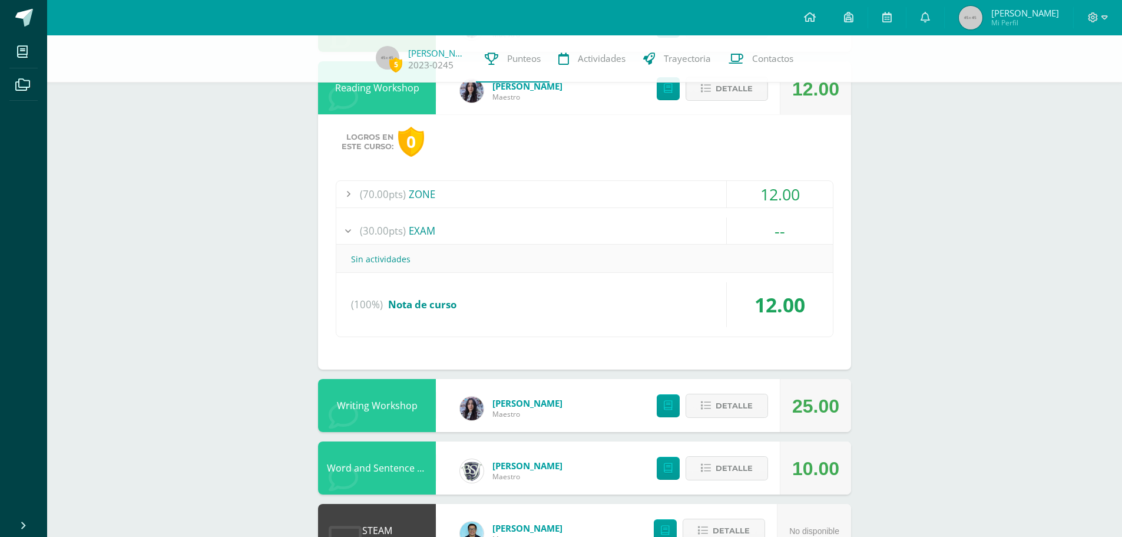
scroll to position [1249, 0]
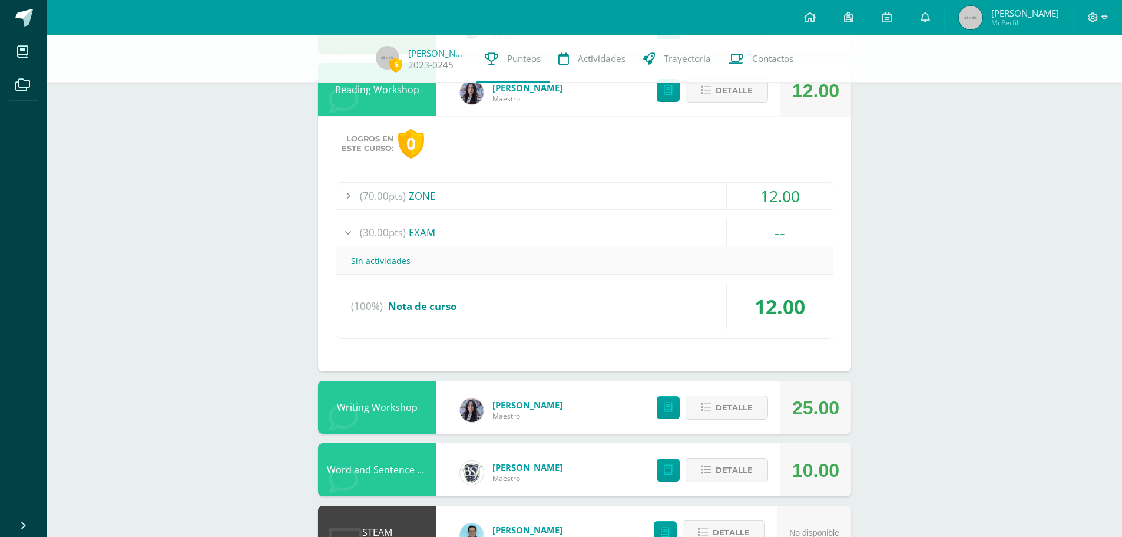
click at [673, 204] on div "(70.00pts) ZONE" at bounding box center [584, 196] width 497 height 27
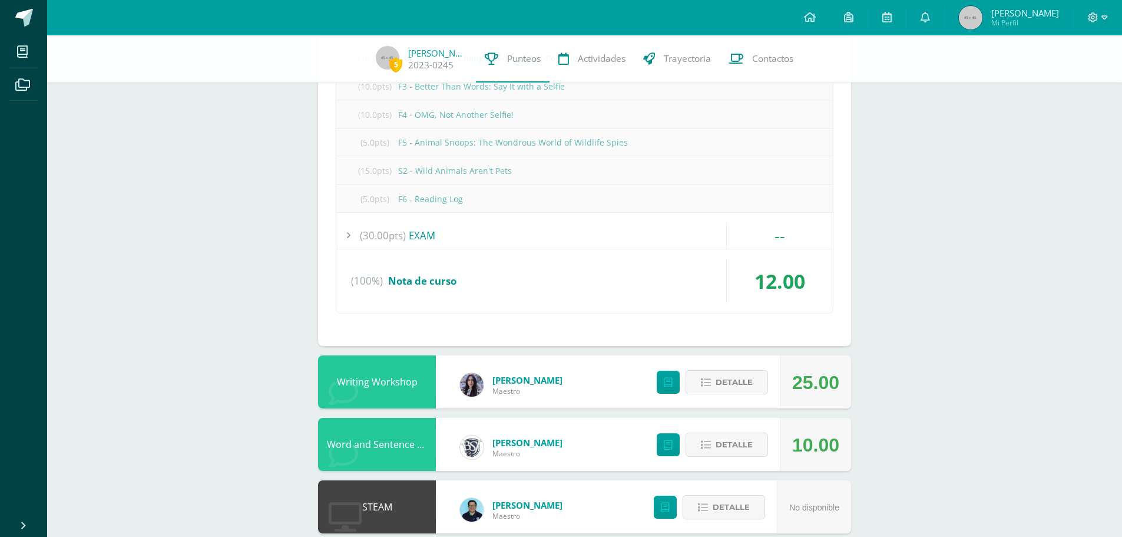
scroll to position [1485, 0]
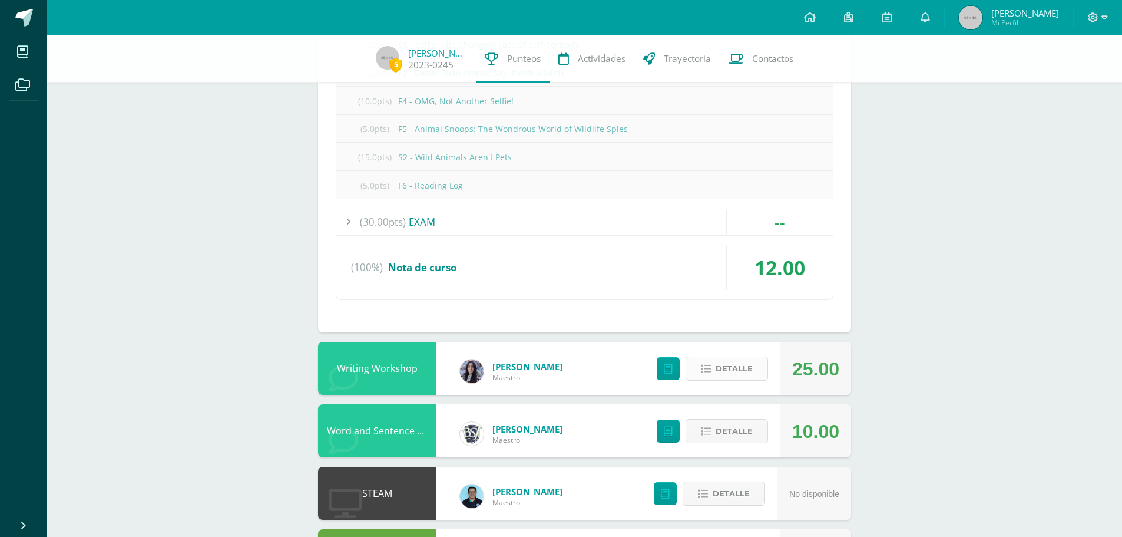
click at [742, 375] on span "Detalle" at bounding box center [734, 369] width 37 height 22
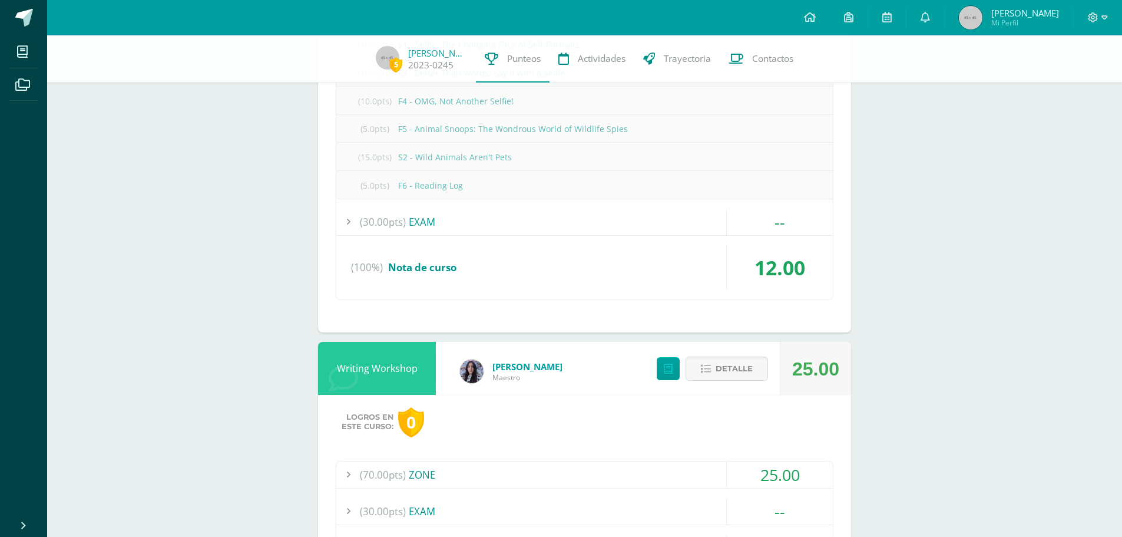
click at [687, 472] on div "(70.00pts) ZONE" at bounding box center [584, 474] width 497 height 27
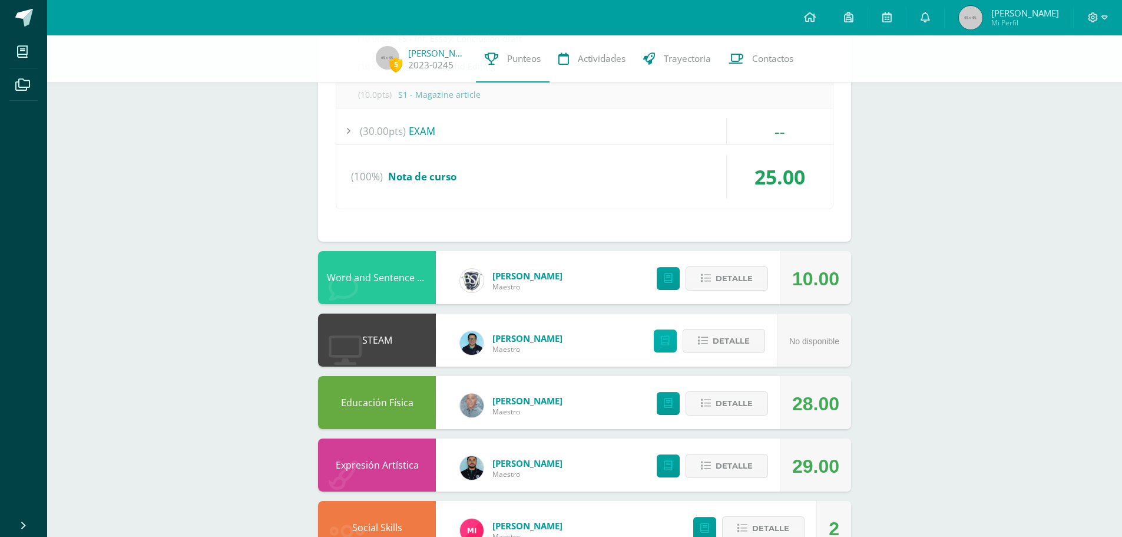
scroll to position [1838, 0]
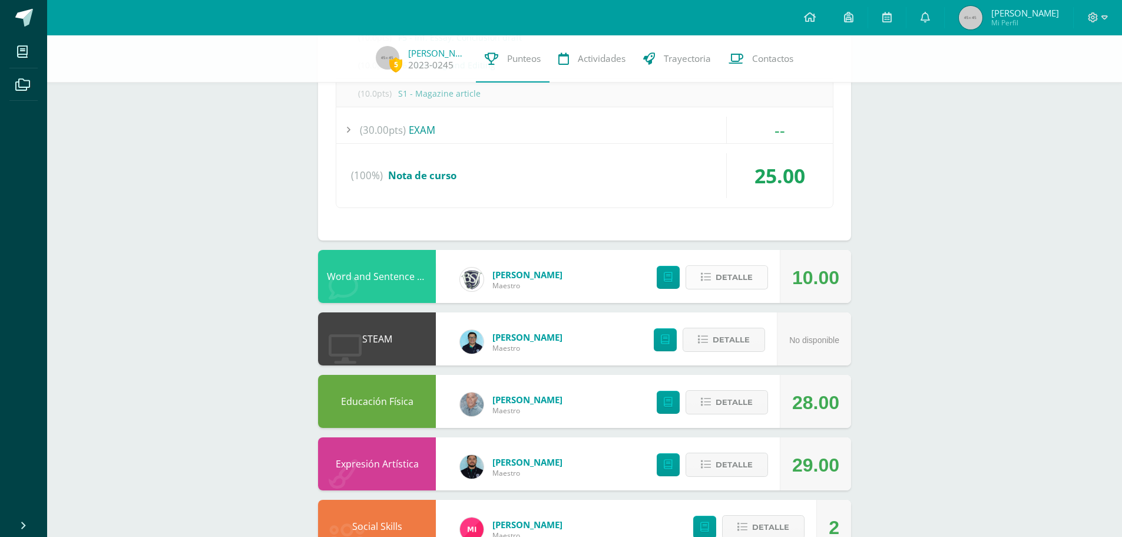
click at [726, 280] on span "Detalle" at bounding box center [734, 277] width 37 height 22
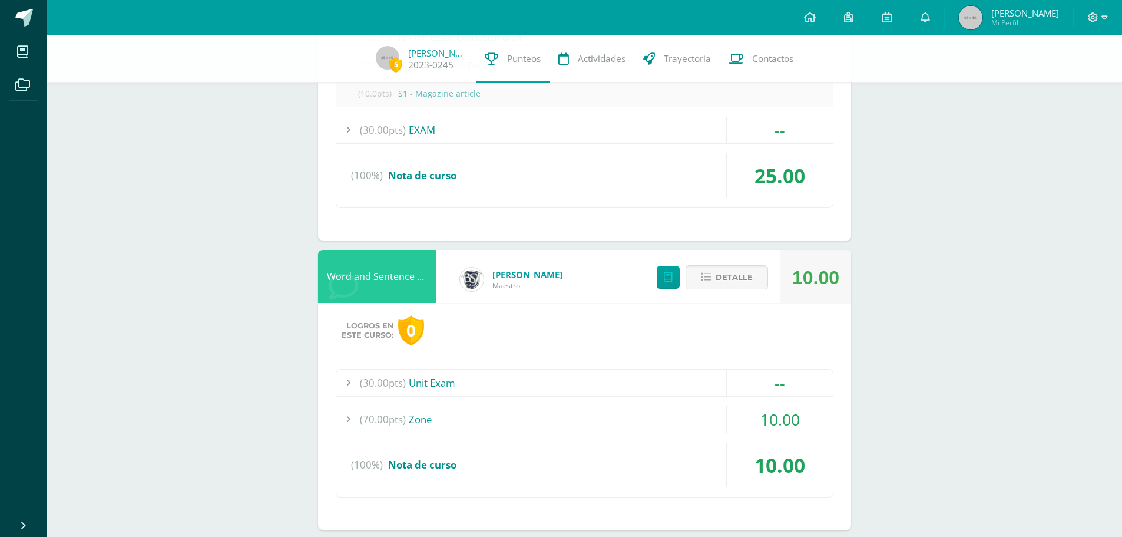
click at [687, 415] on div "(70.00pts) Zone" at bounding box center [584, 419] width 497 height 27
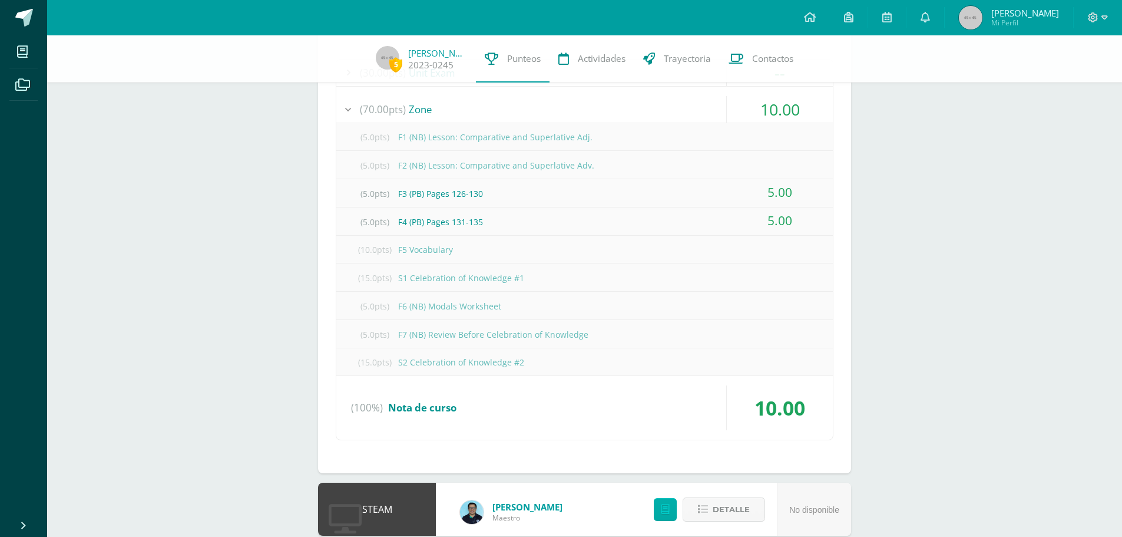
scroll to position [2072, 0]
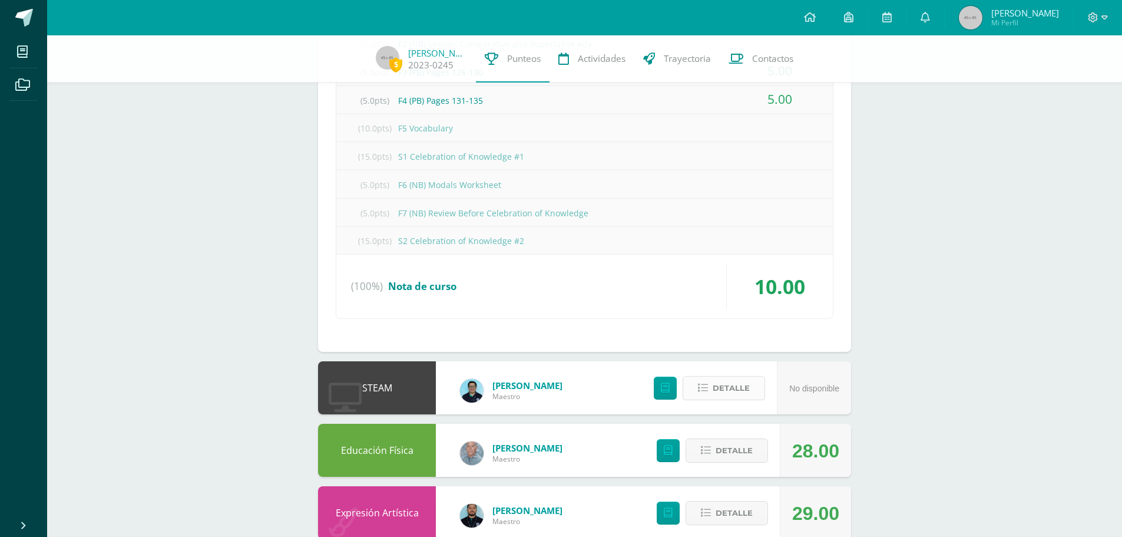
click at [727, 383] on span "Detalle" at bounding box center [731, 388] width 37 height 22
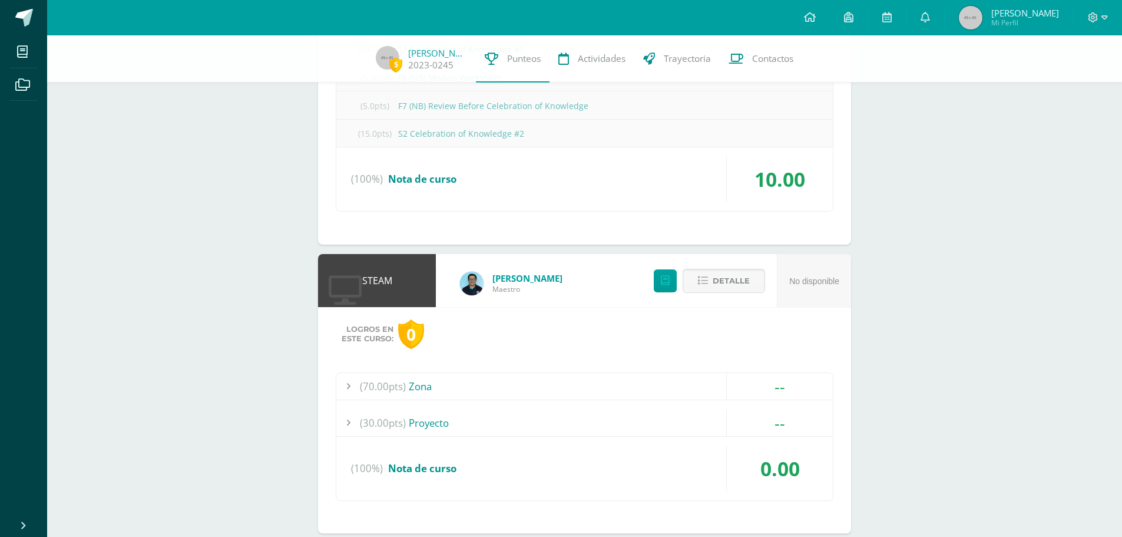
scroll to position [2249, 0]
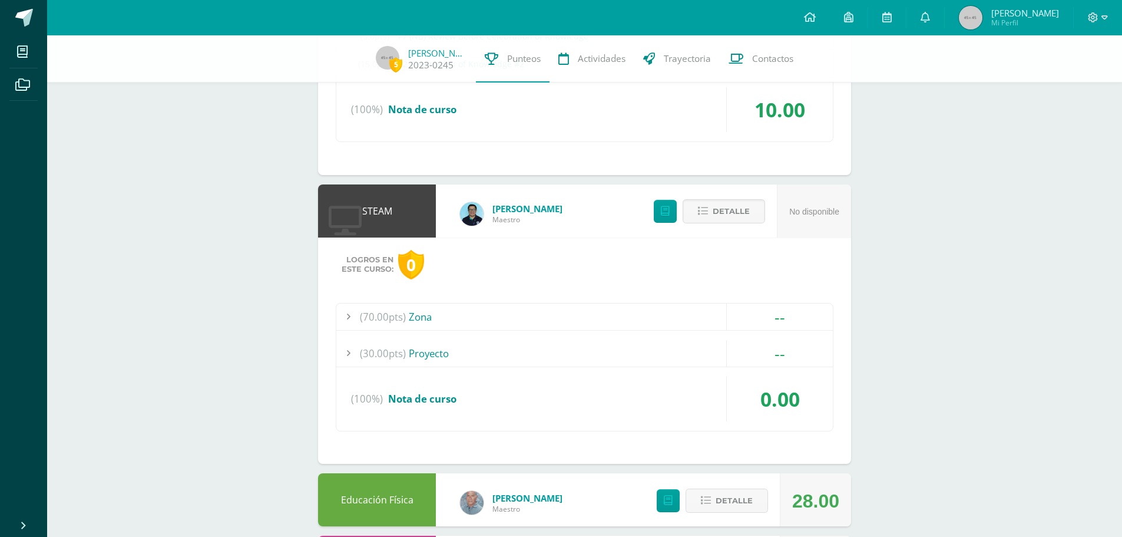
click at [598, 330] on div "(70.00pts) Zona --" at bounding box center [584, 316] width 497 height 27
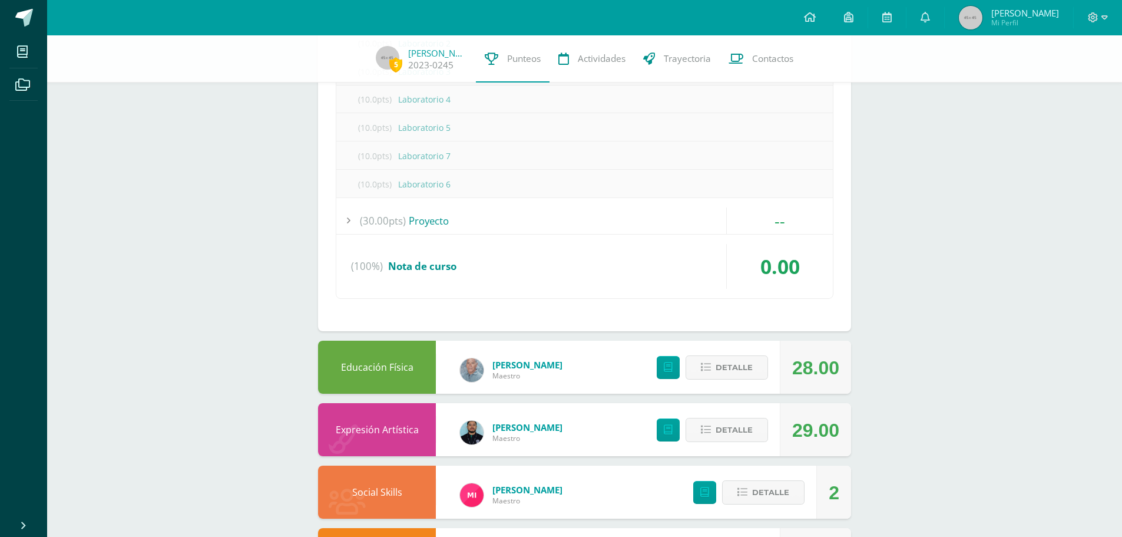
scroll to position [2393, 0]
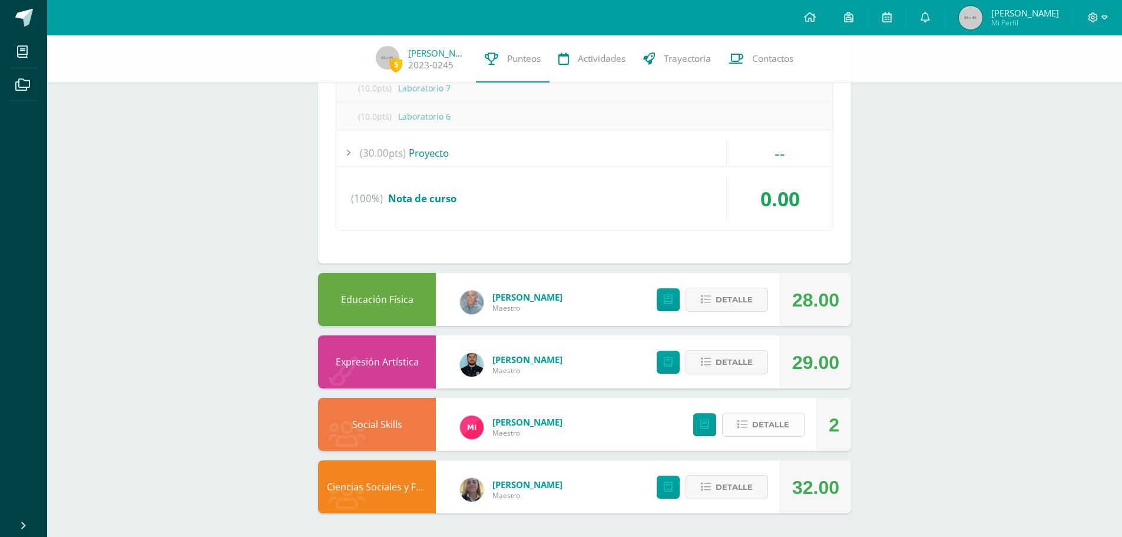
click at [749, 422] on button "Detalle" at bounding box center [763, 424] width 82 height 24
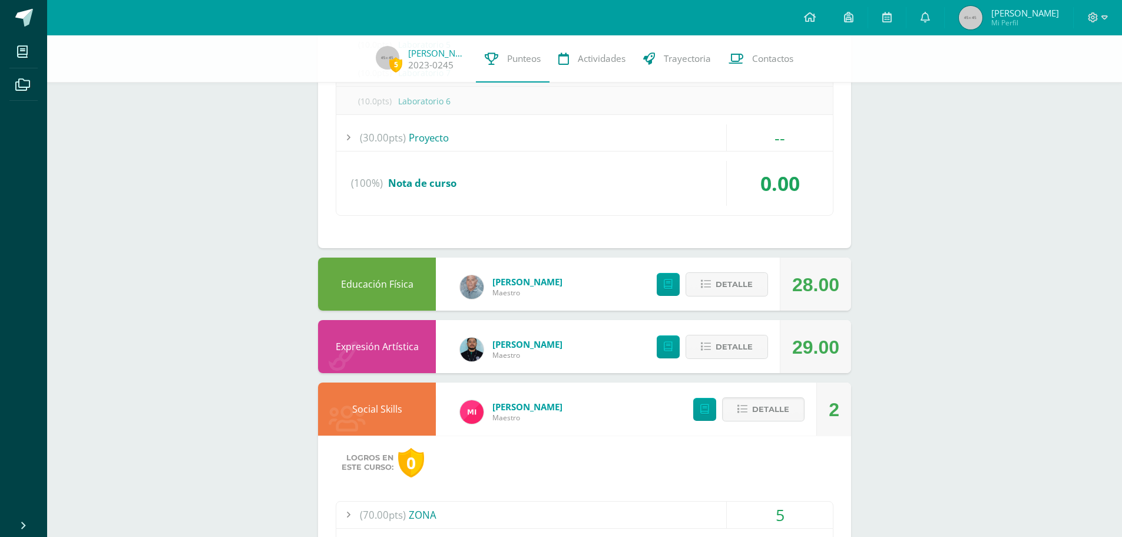
scroll to position [2620, 0]
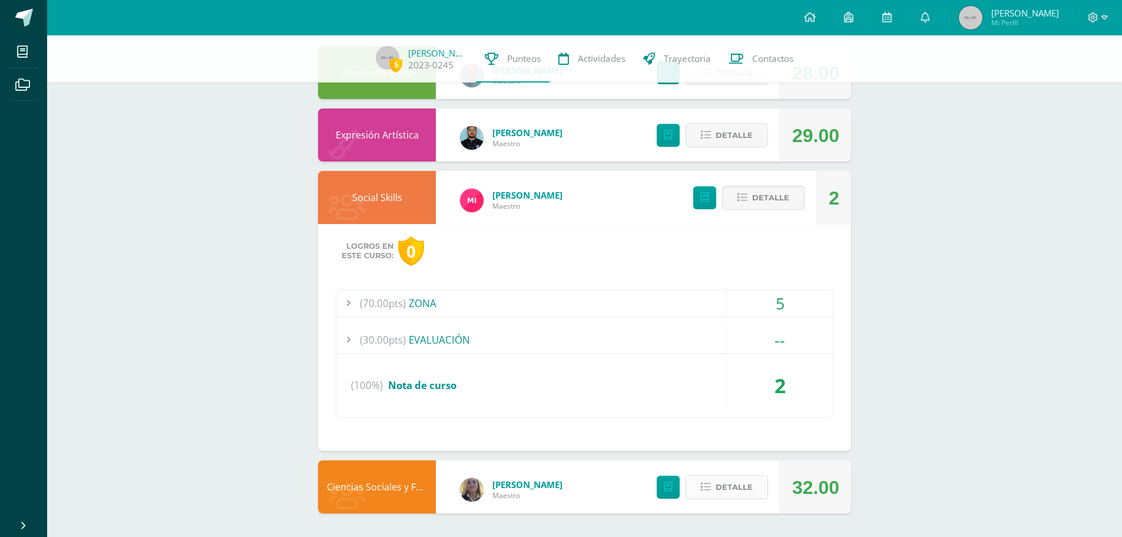
click at [725, 491] on span "Detalle" at bounding box center [734, 487] width 37 height 22
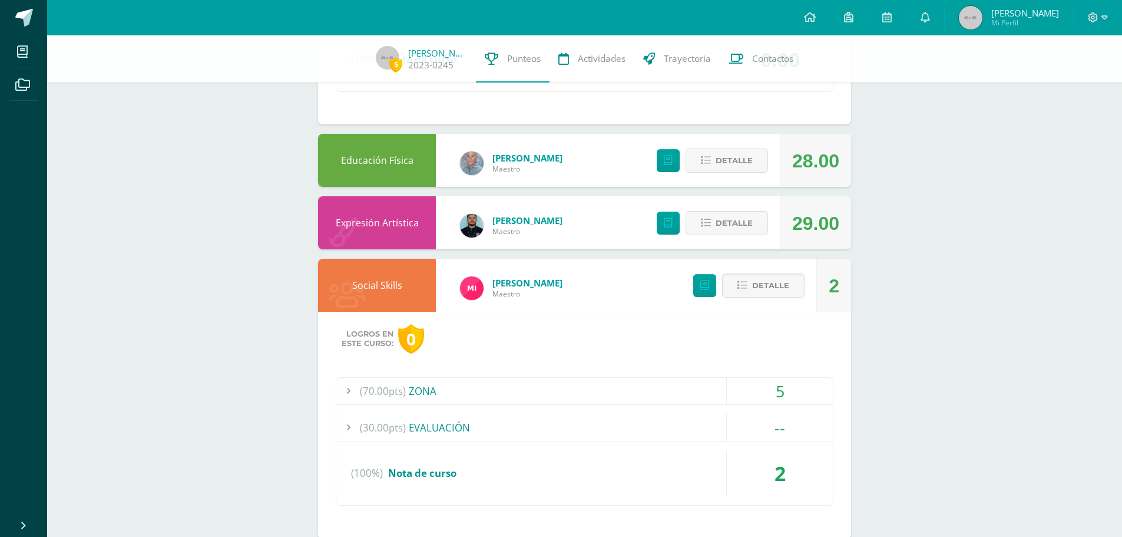
scroll to position [2443, 0]
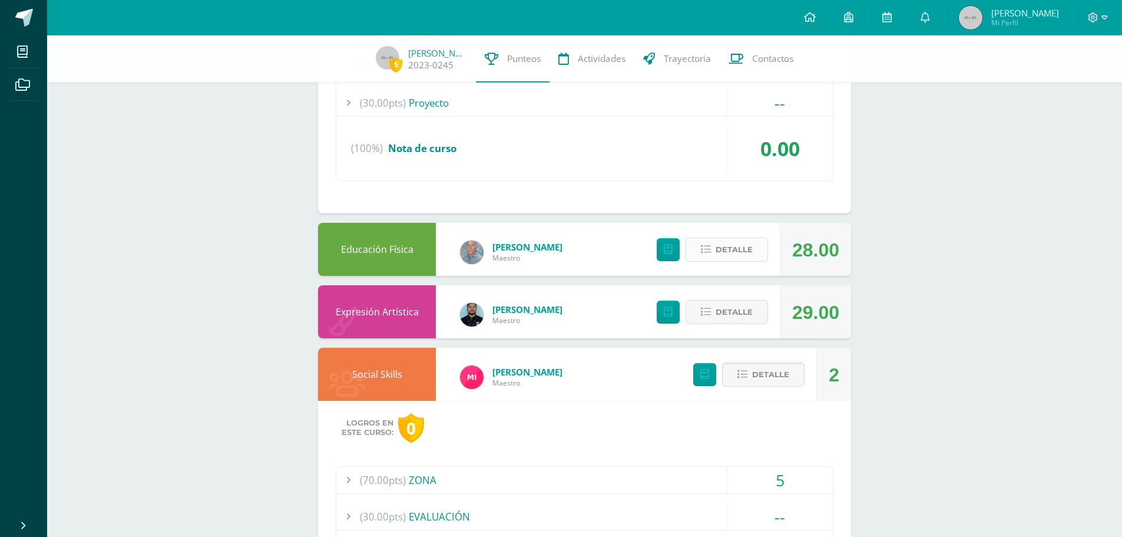
click at [696, 250] on button "Detalle" at bounding box center [727, 249] width 82 height 24
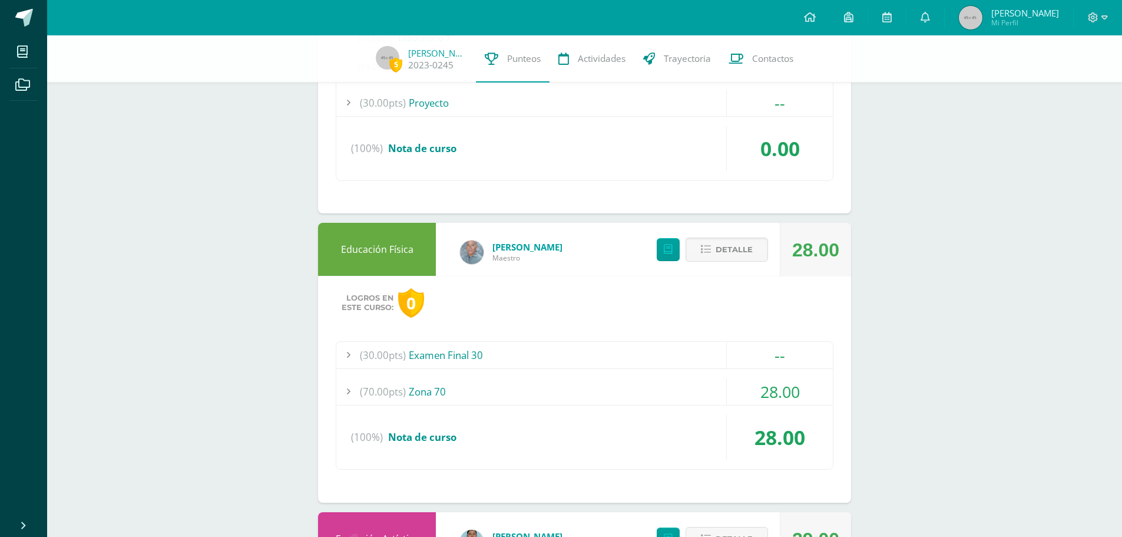
click at [660, 388] on div "(70.00pts) Zona 70" at bounding box center [584, 391] width 497 height 27
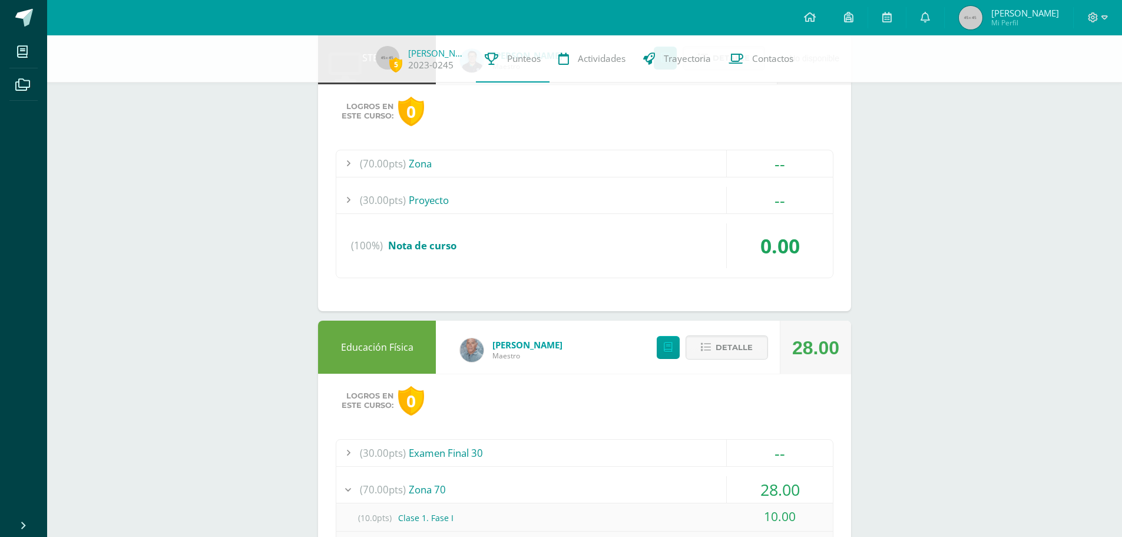
click at [406, 353] on div "Educación Física" at bounding box center [377, 346] width 118 height 53
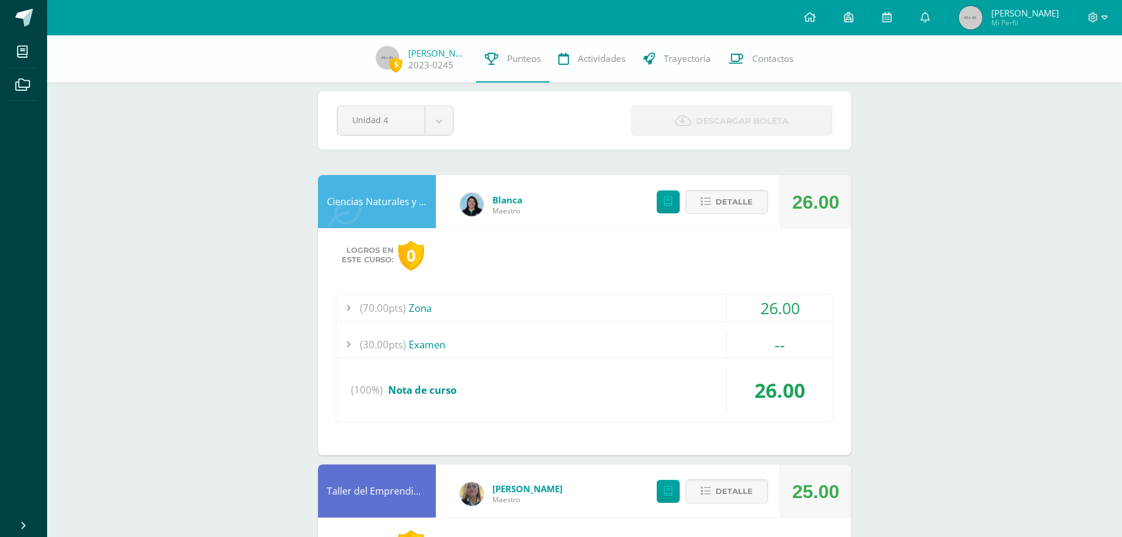
scroll to position [0, 0]
